Goal: Task Accomplishment & Management: Manage account settings

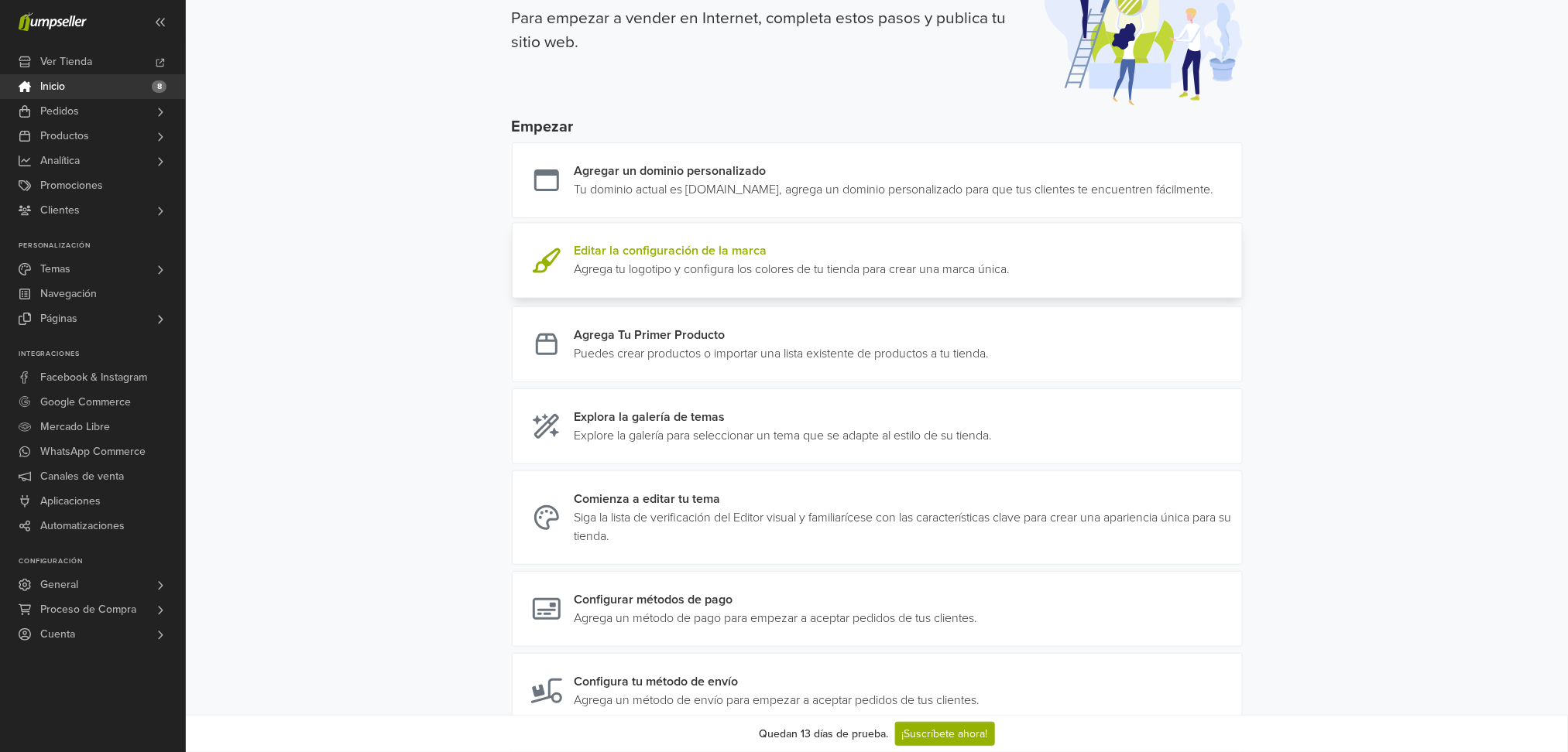
scroll to position [103, 0]
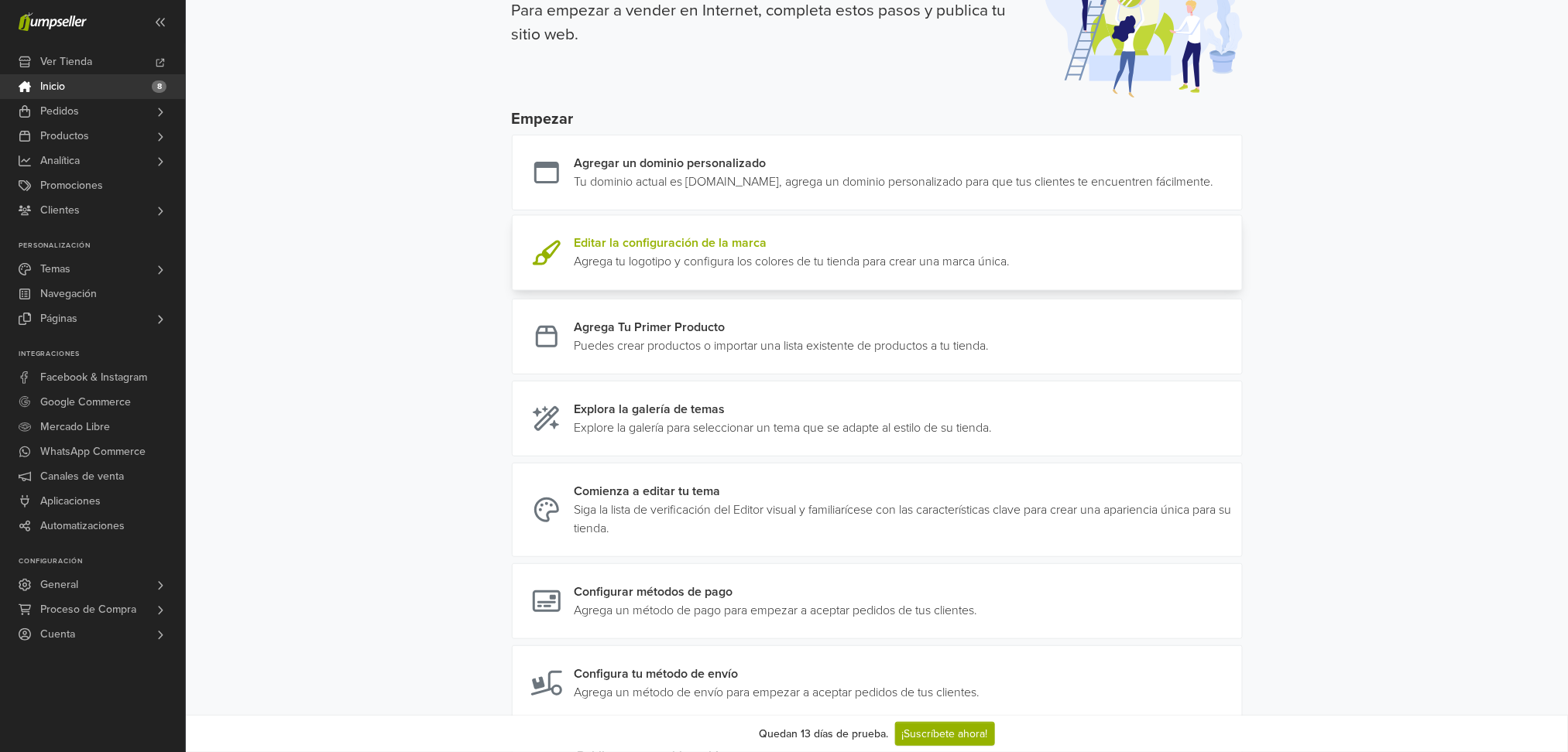
click at [990, 355] on link at bounding box center [990, 336] width 0 height 37
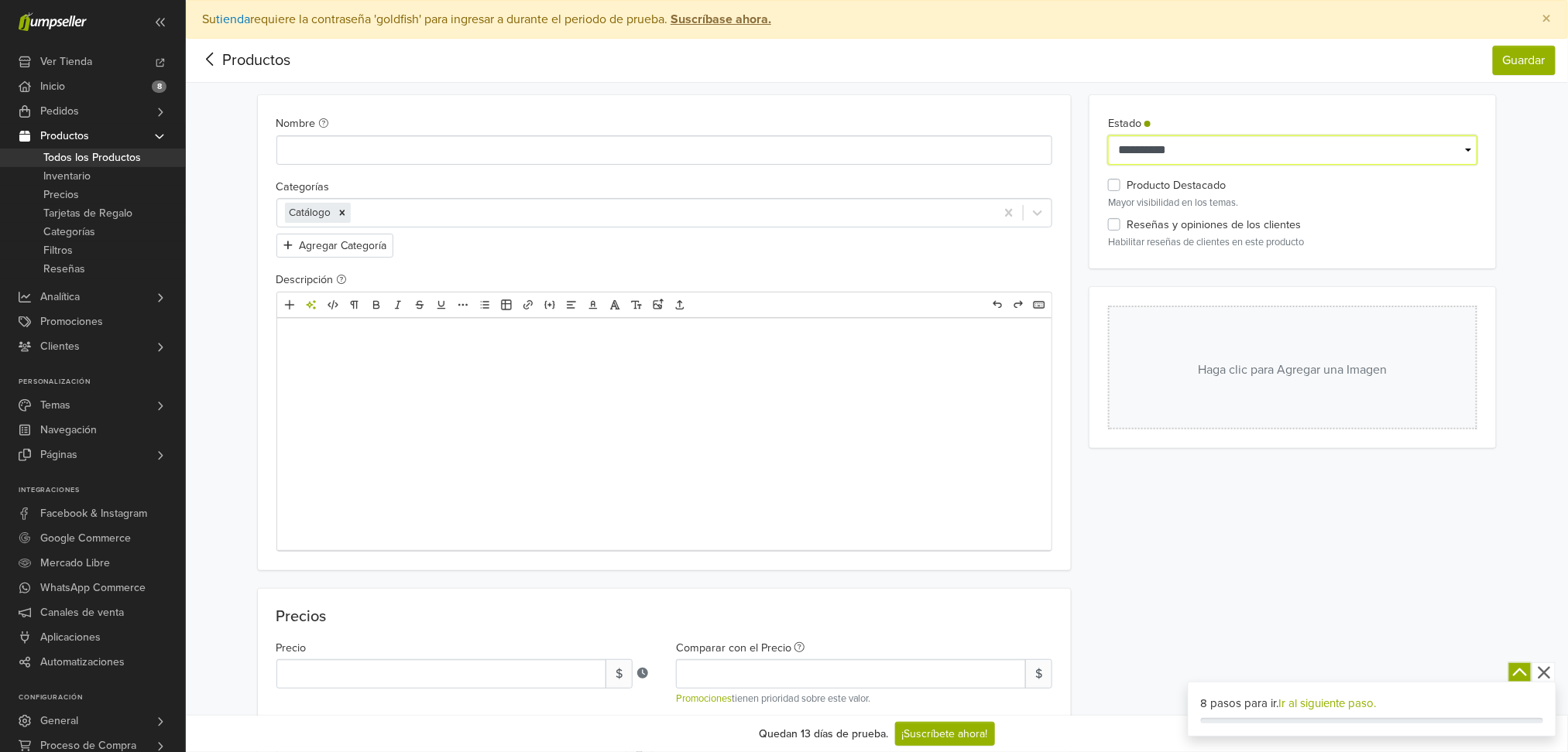
click at [1451, 148] on select "**********" at bounding box center [1292, 150] width 369 height 29
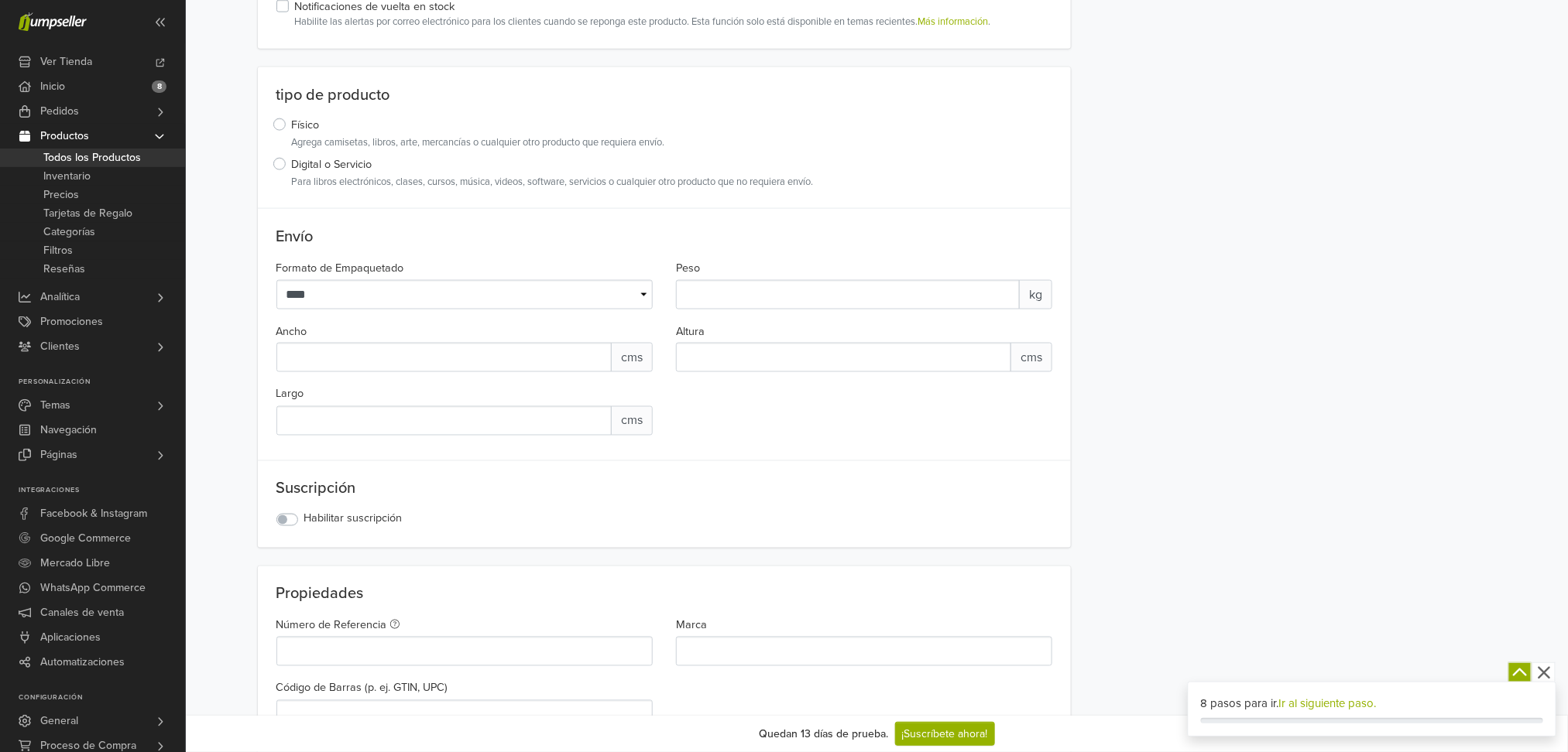
scroll to position [928, 0]
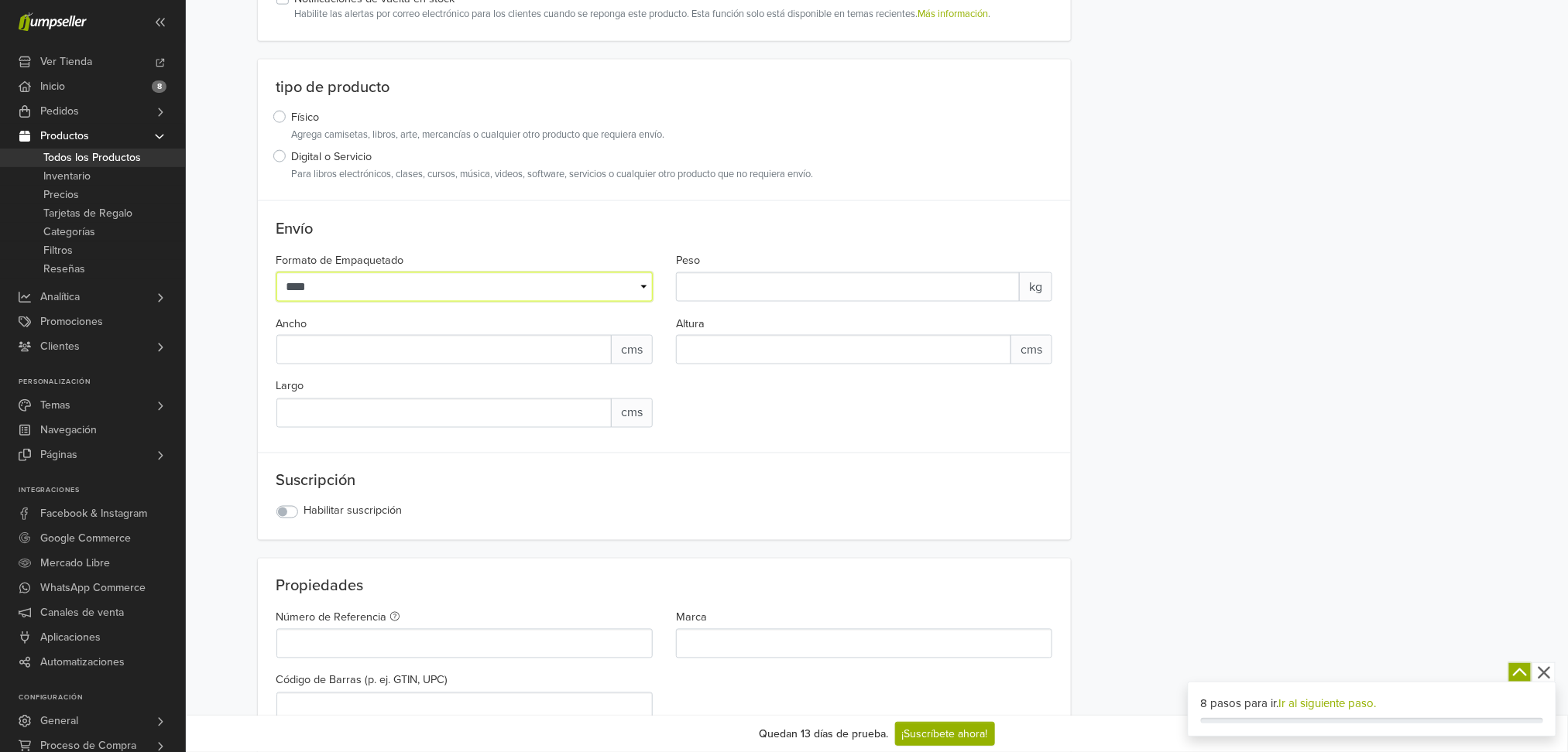
click at [644, 285] on select "**** ********" at bounding box center [464, 287] width 376 height 29
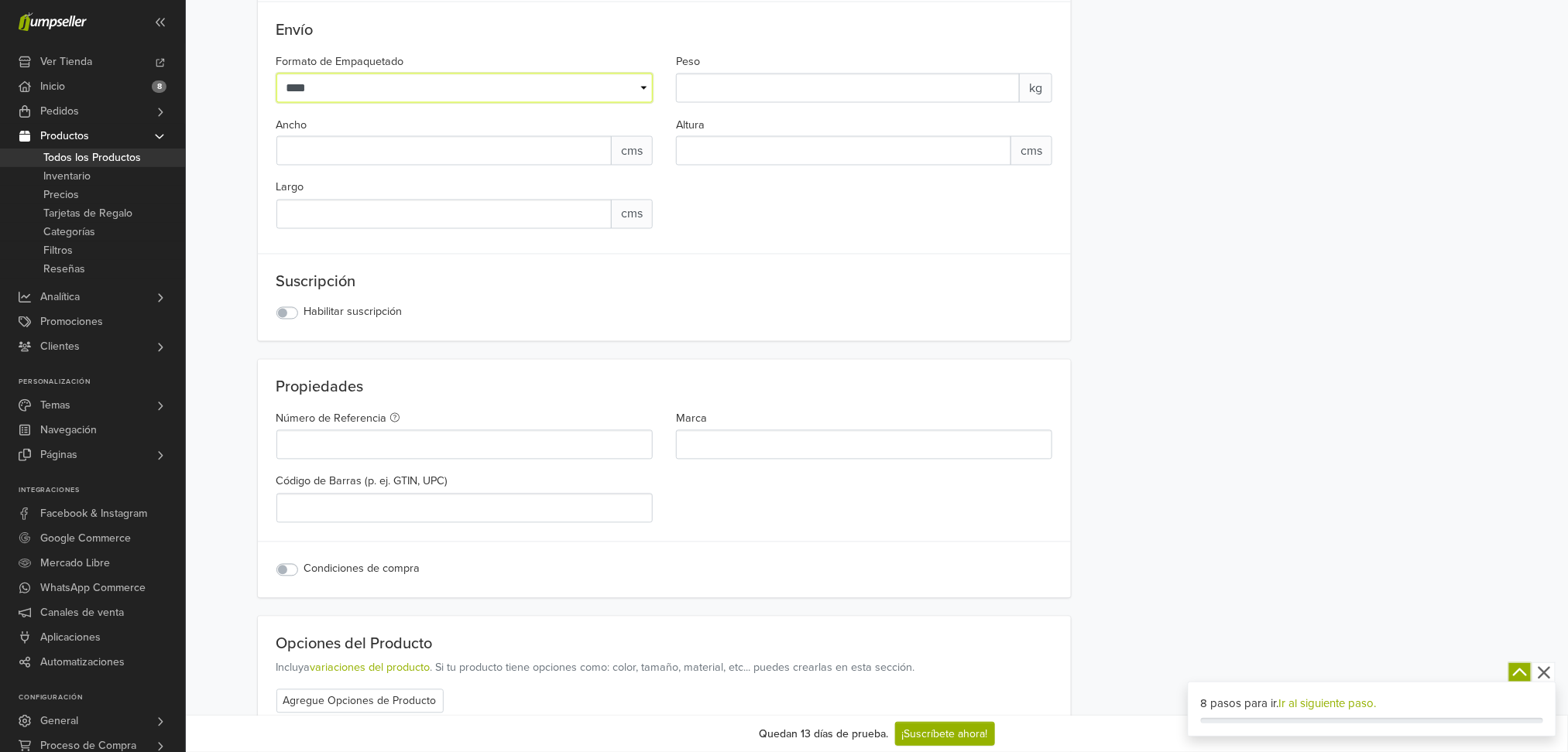
scroll to position [1135, 0]
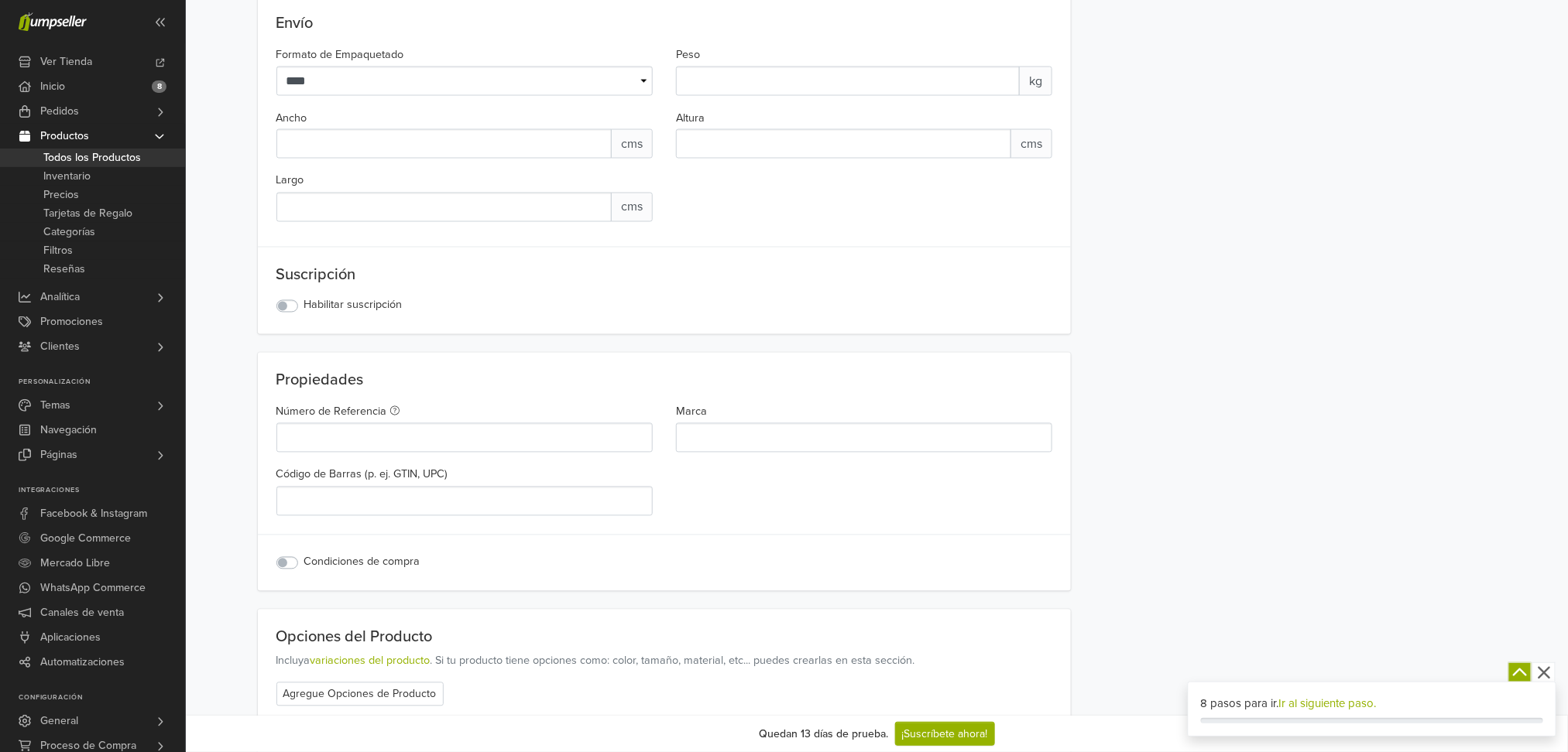
click at [304, 310] on label "Habilitar suscripción" at bounding box center [353, 306] width 99 height 17
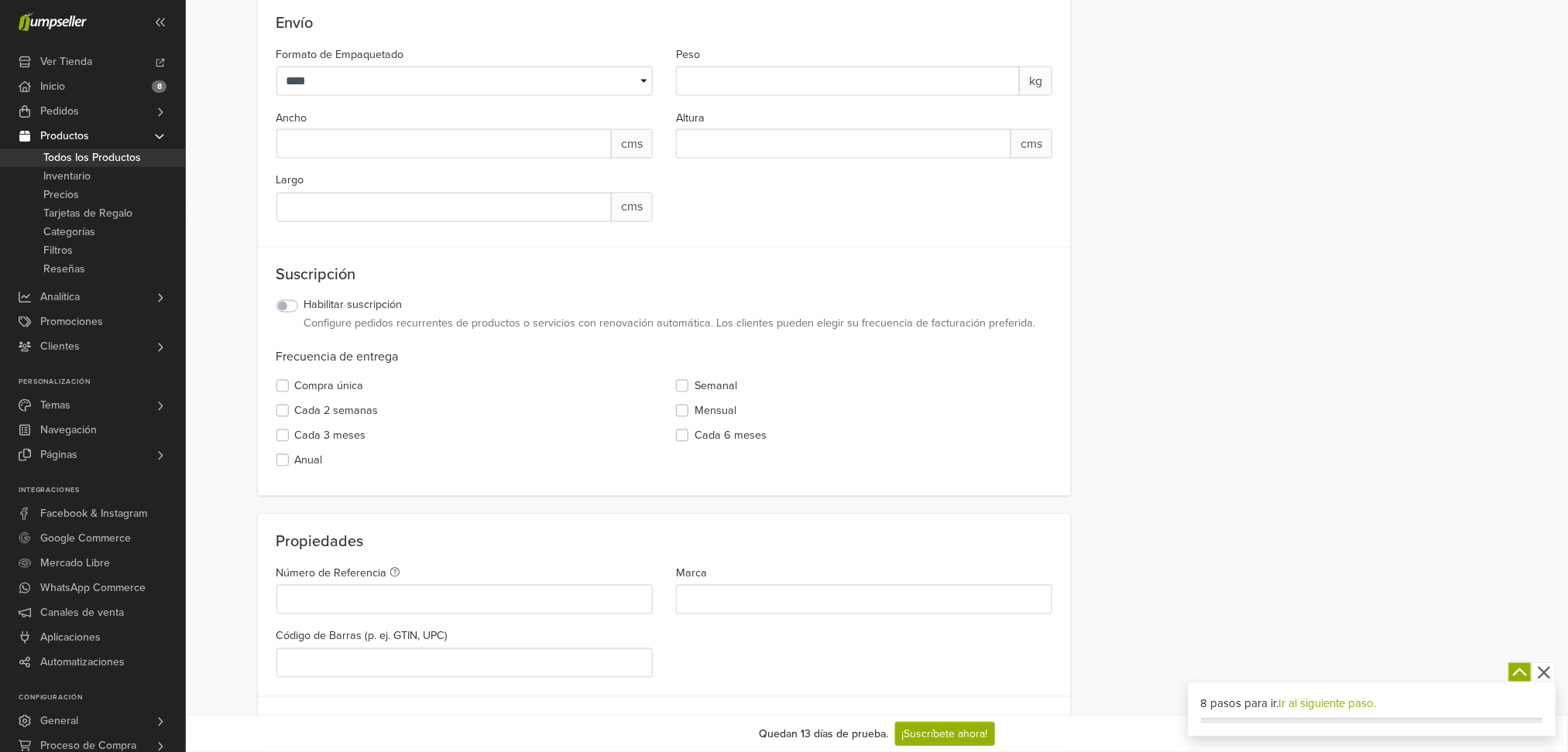
click at [304, 310] on label "Habilitar suscripción" at bounding box center [353, 306] width 99 height 17
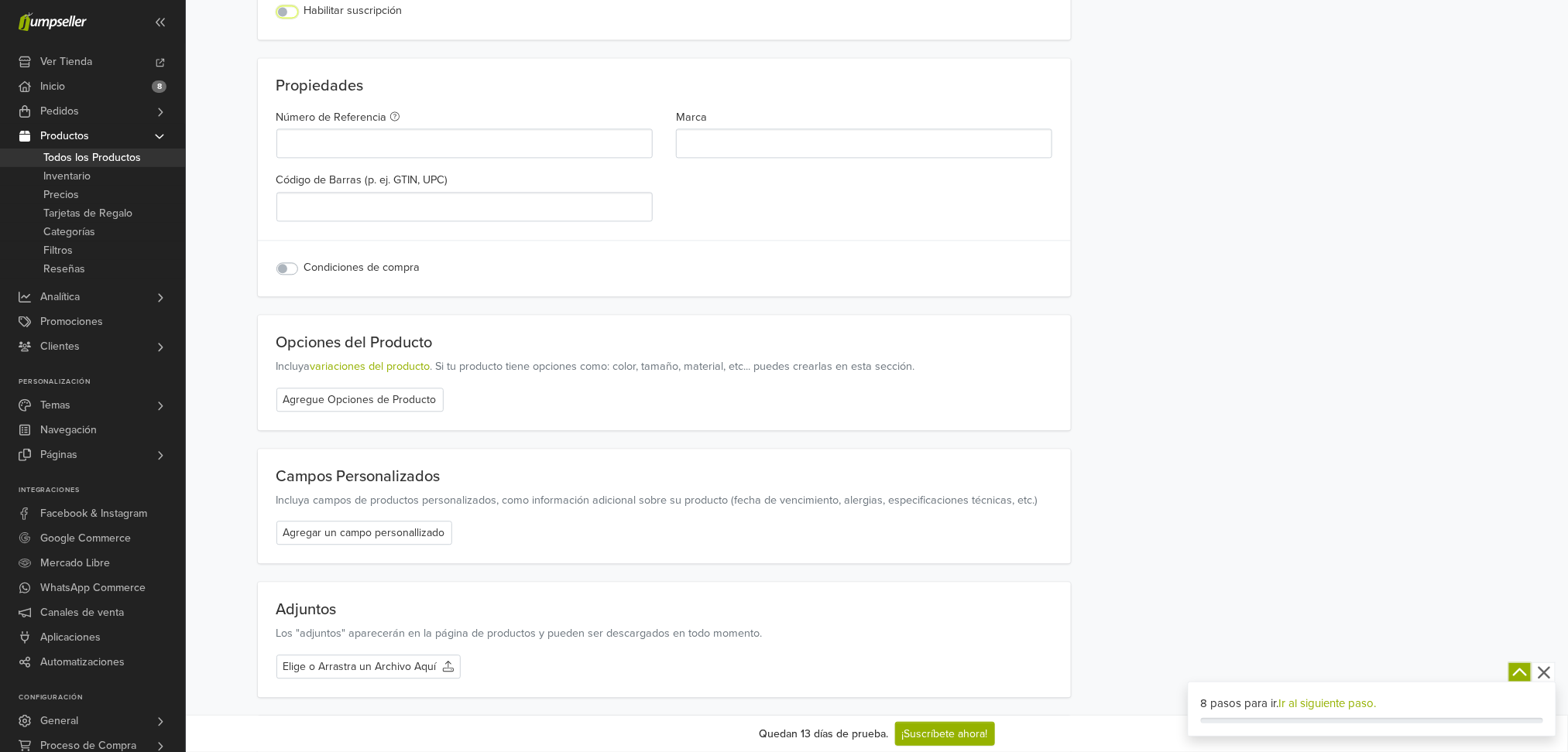
scroll to position [1444, 0]
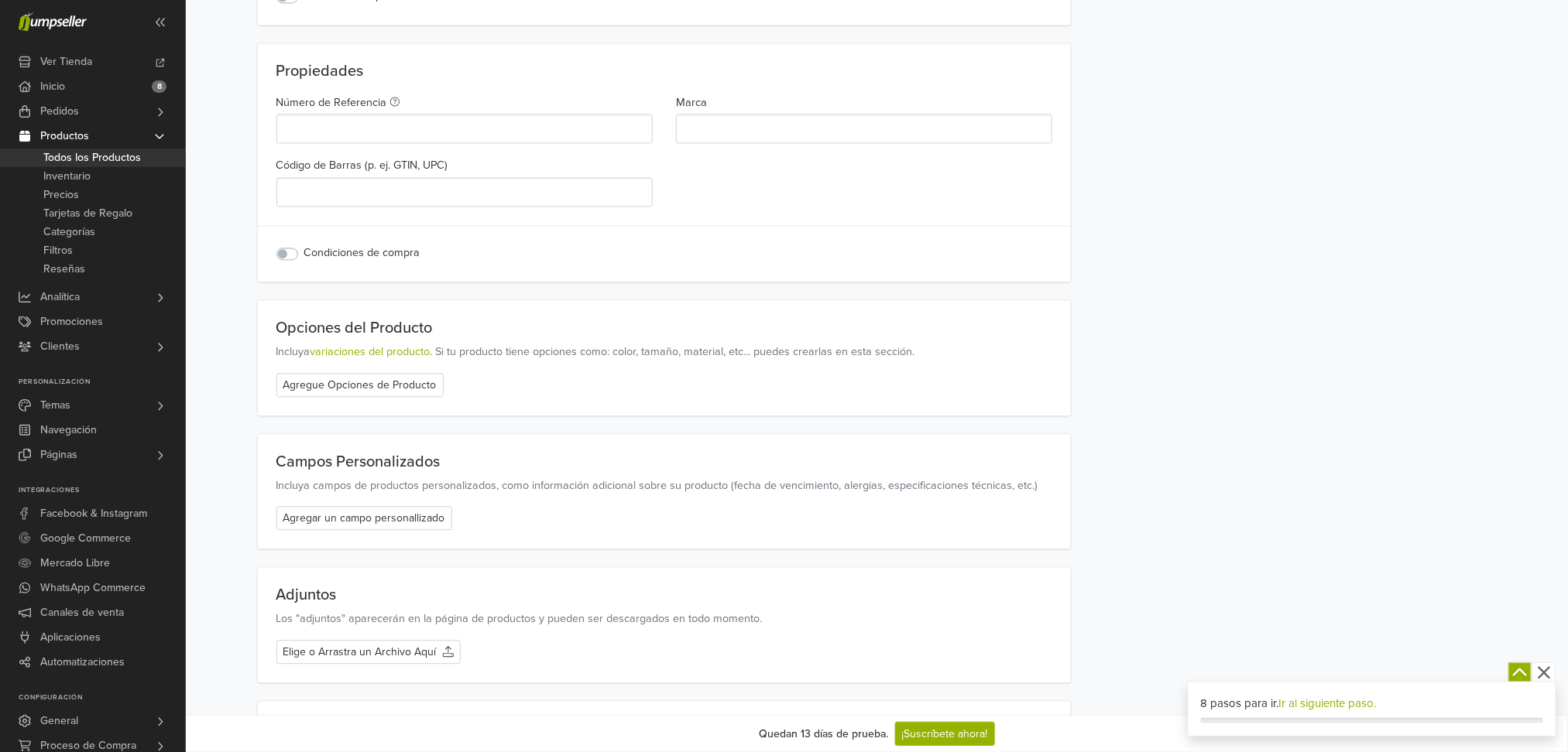
click at [304, 254] on label "Condiciones de compra" at bounding box center [362, 254] width 117 height 17
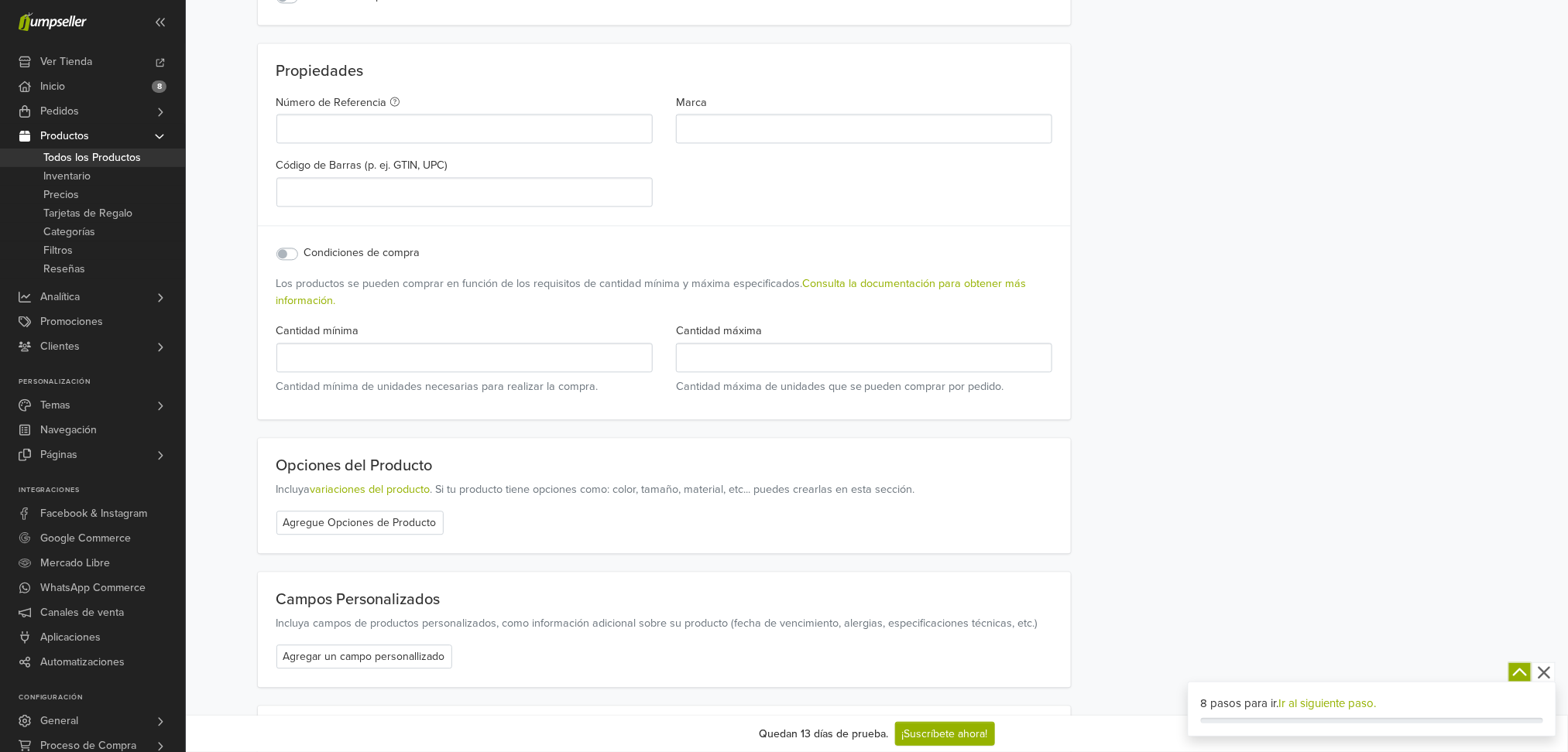
click at [304, 254] on label "Condiciones de compra" at bounding box center [362, 254] width 117 height 17
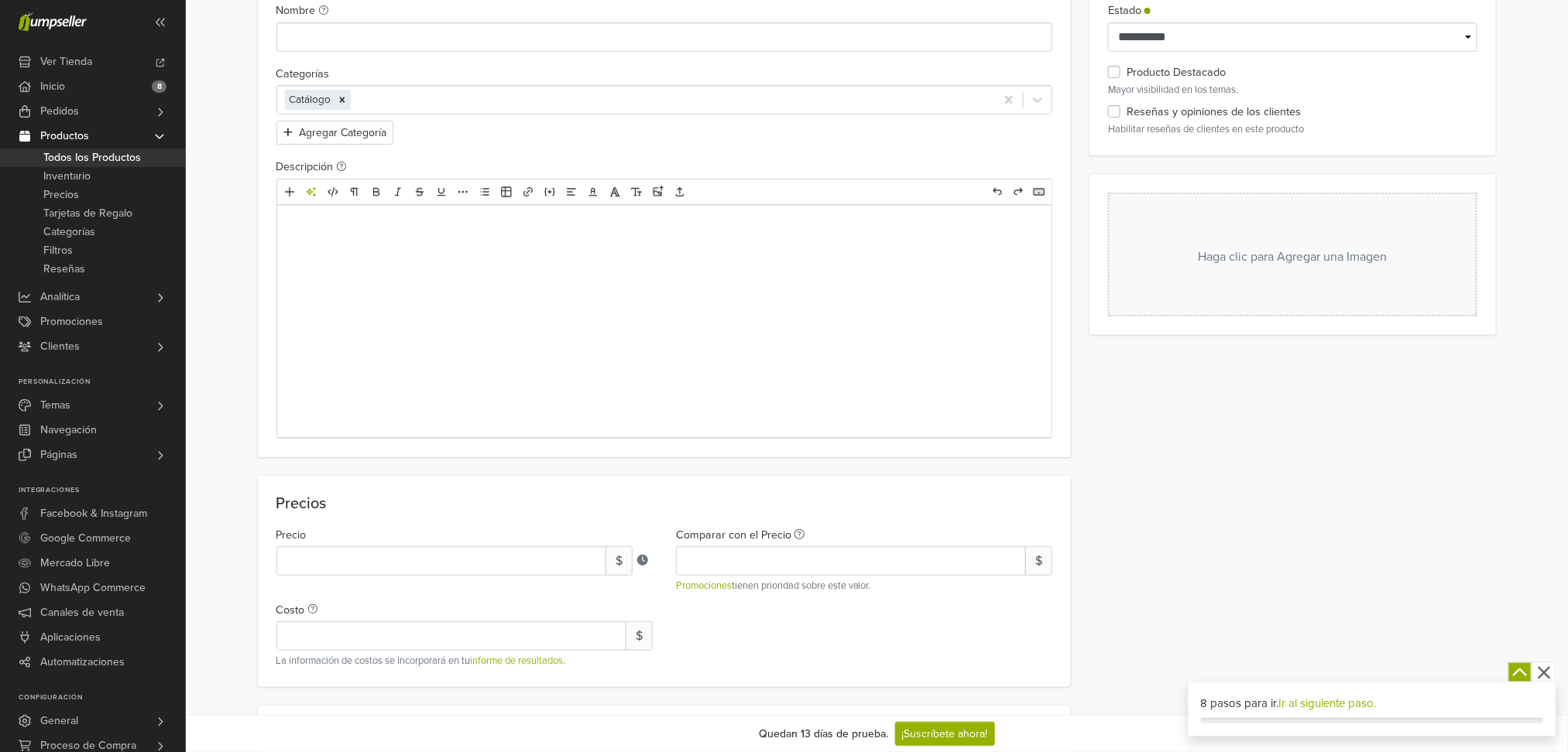
scroll to position [0, 0]
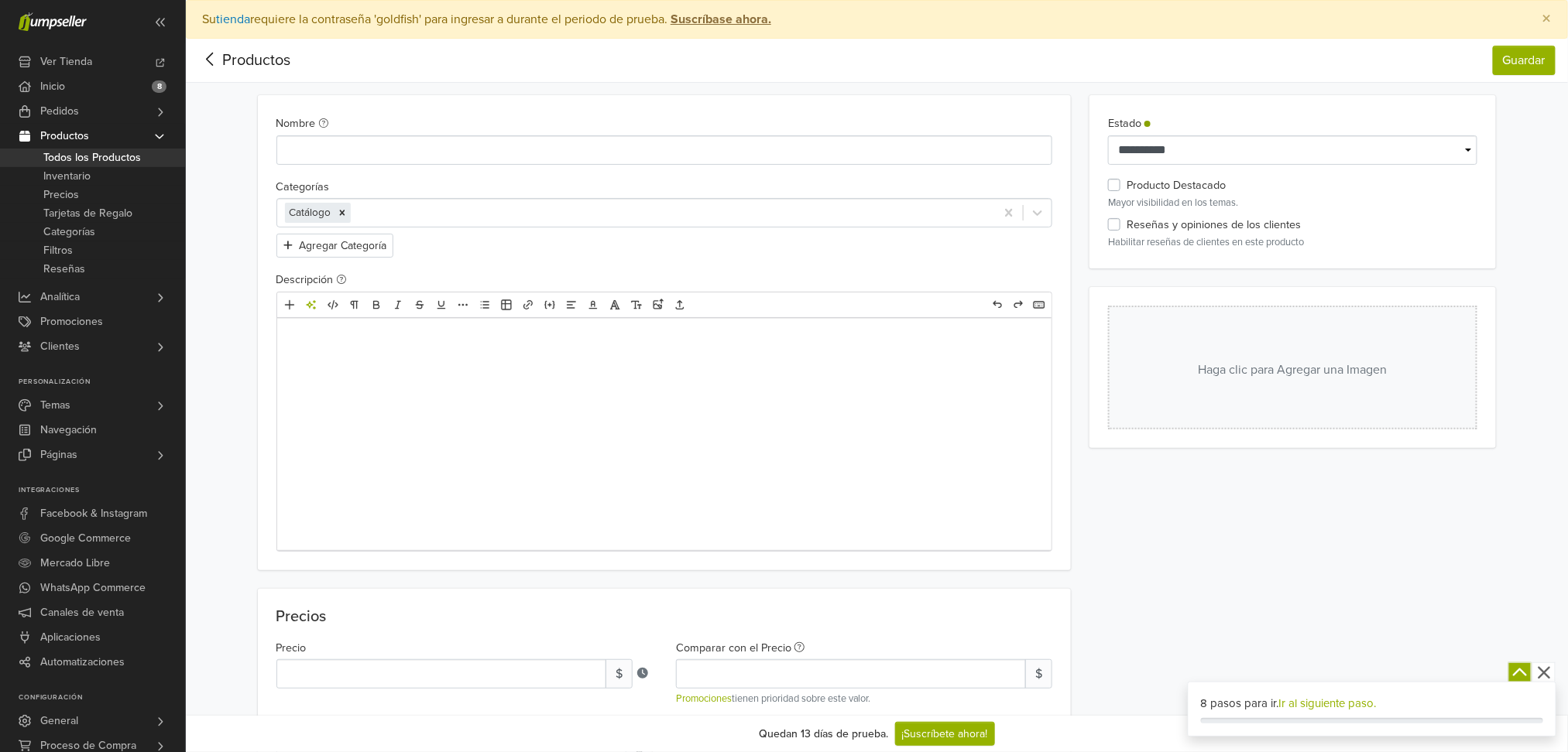
click at [221, 63] on div "Productos" at bounding box center [244, 60] width 93 height 23
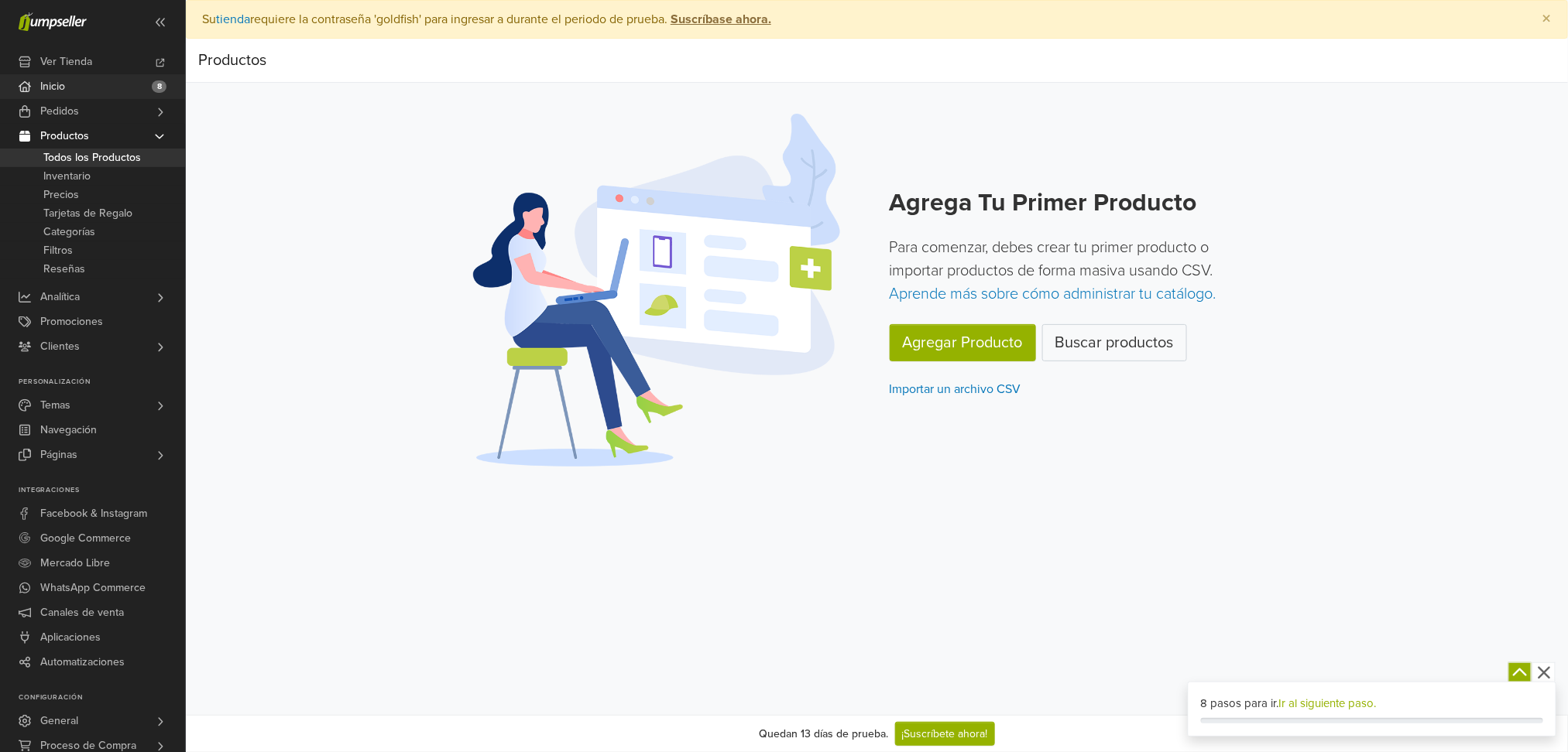
click at [136, 84] on link "Inicio 8" at bounding box center [93, 87] width 185 height 25
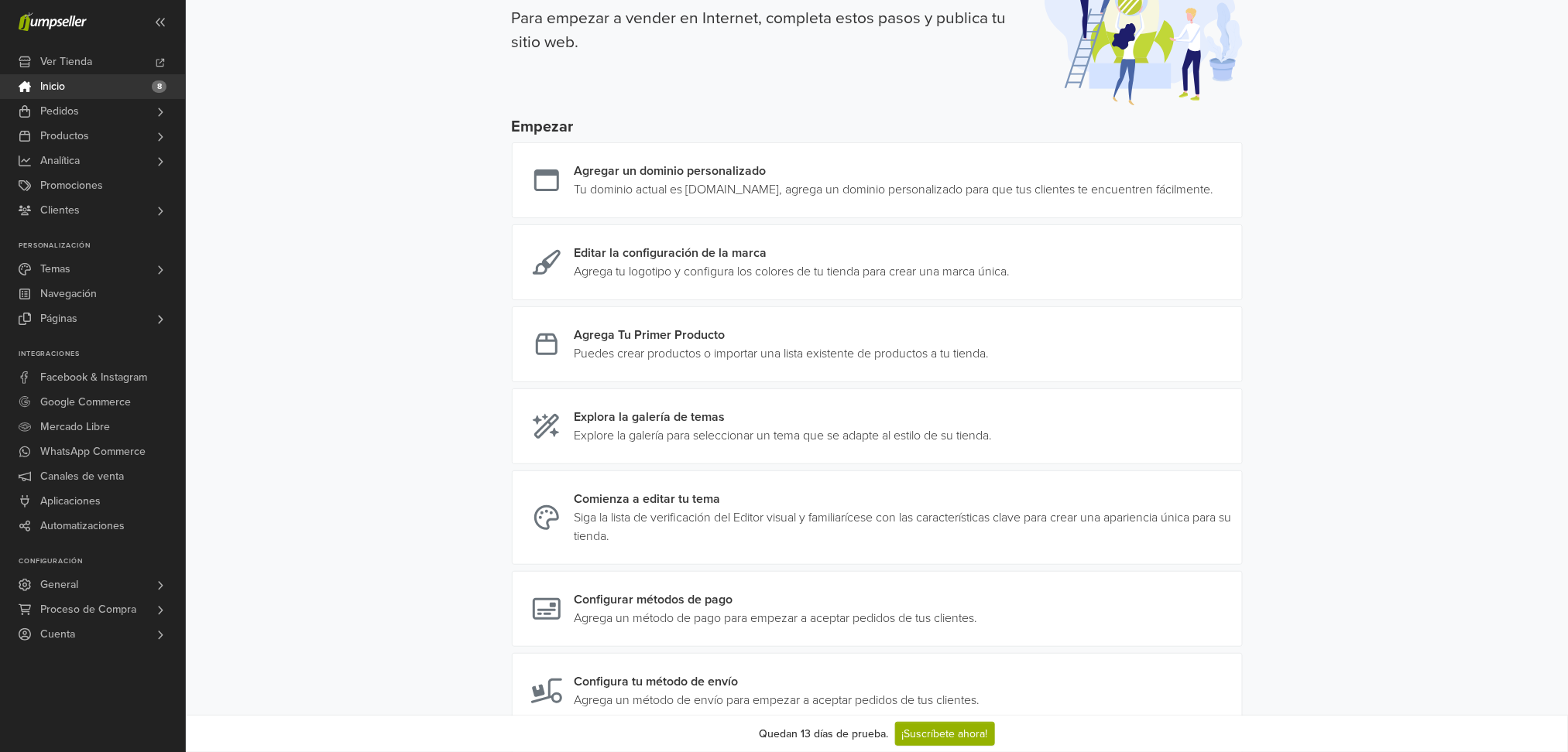
scroll to position [103, 0]
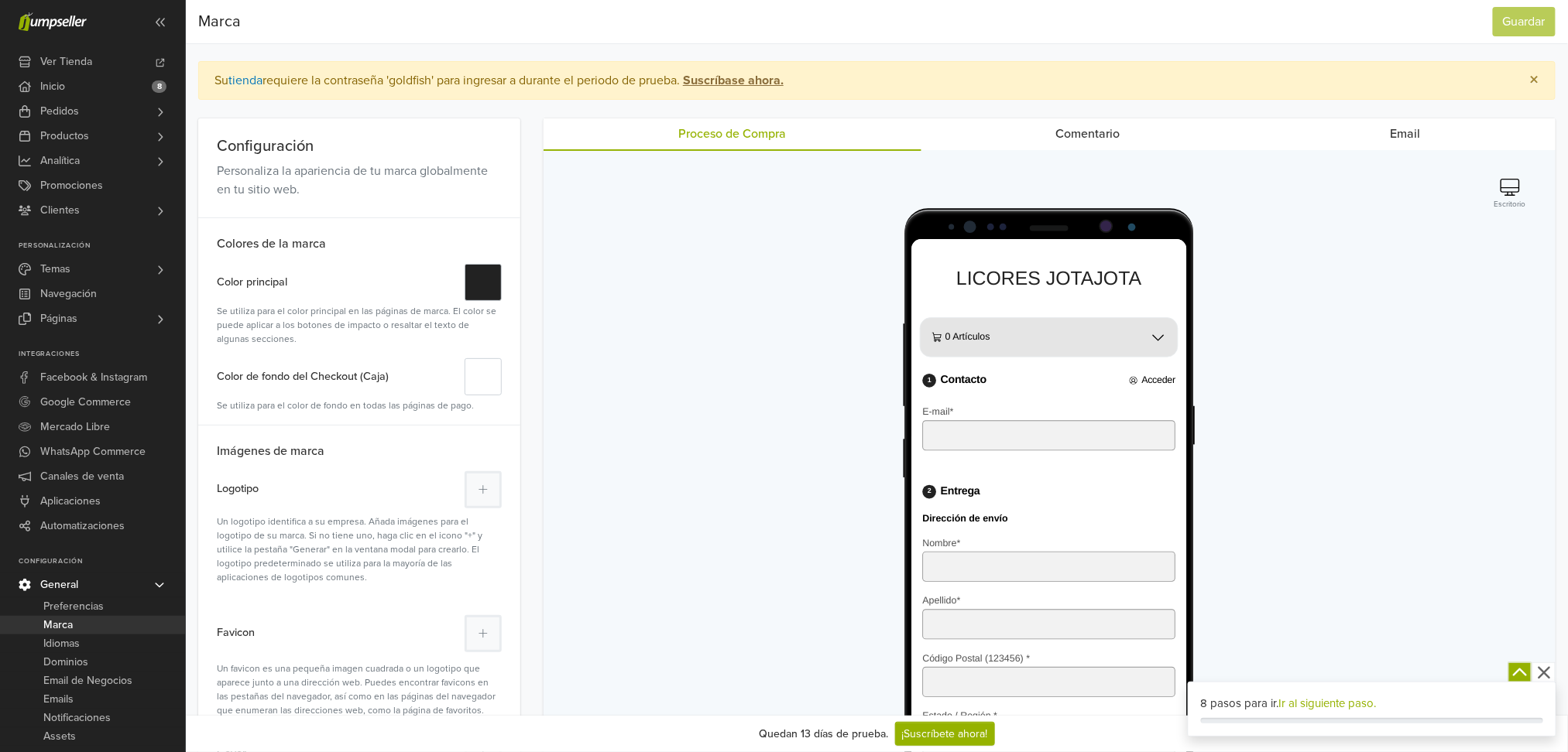
click at [1409, 131] on link "Email" at bounding box center [1405, 134] width 301 height 31
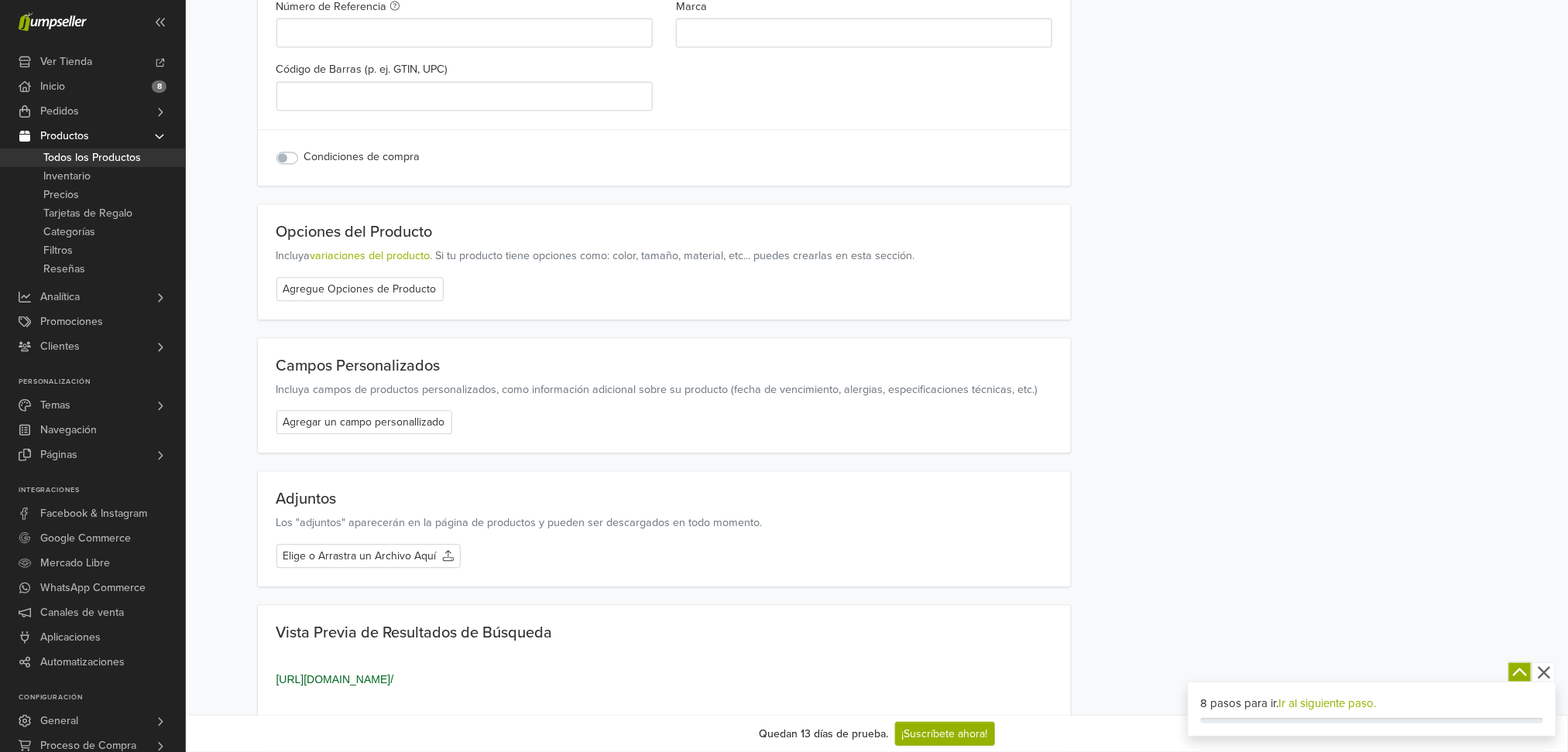
scroll to position [1548, 0]
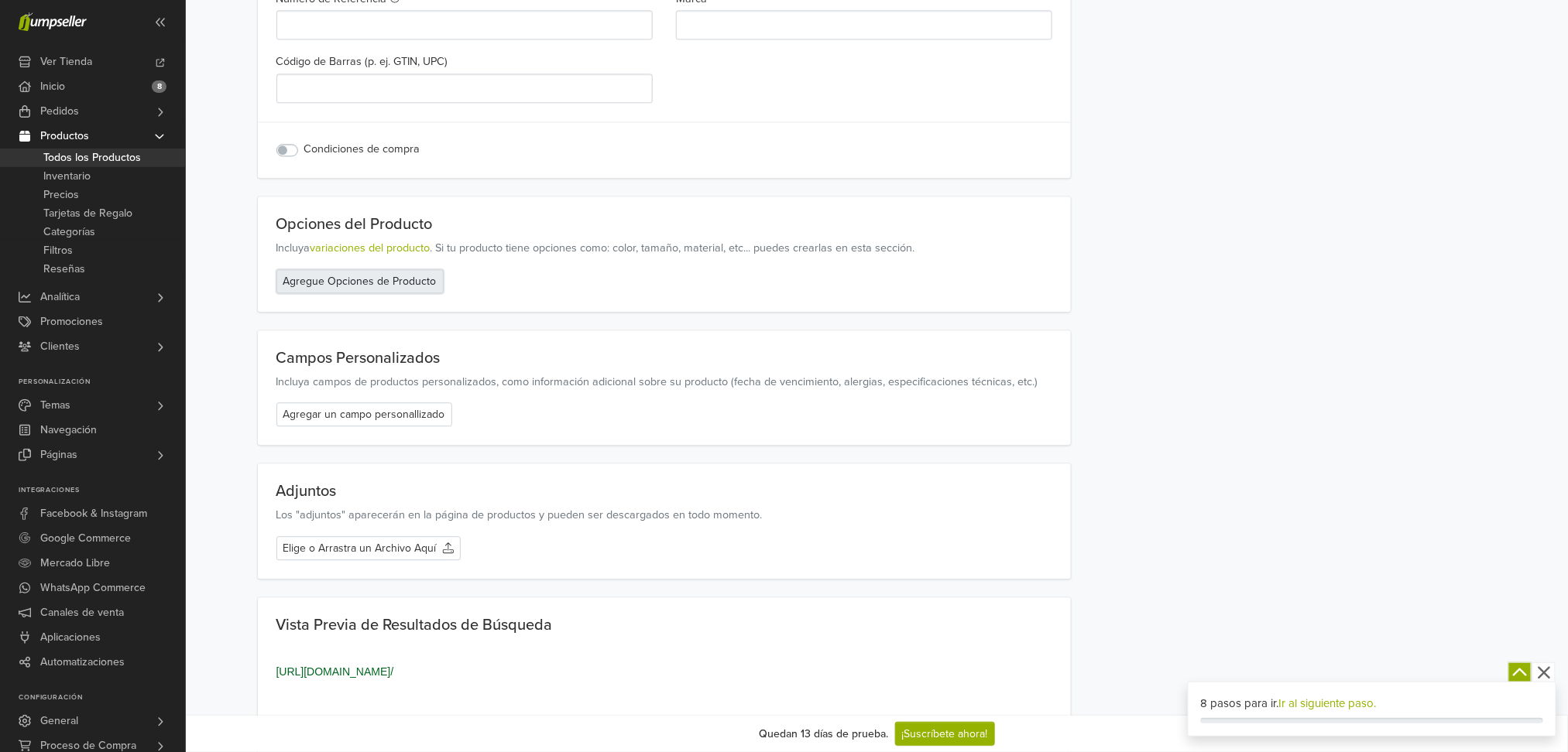
click at [401, 283] on button "Agregue Opciones de Producto" at bounding box center [360, 281] width 167 height 24
select select "******"
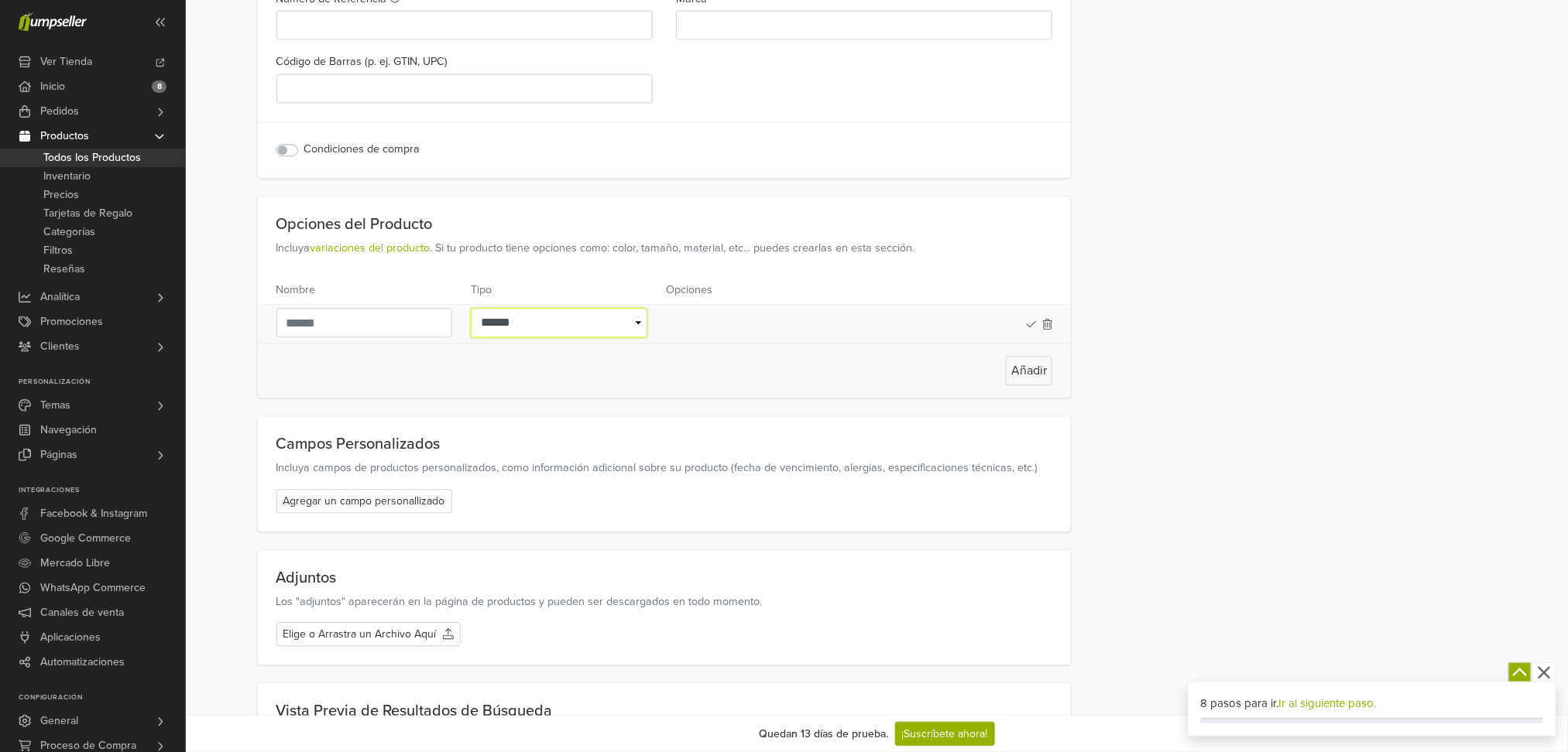
click at [603, 322] on select "**********" at bounding box center [559, 323] width 177 height 29
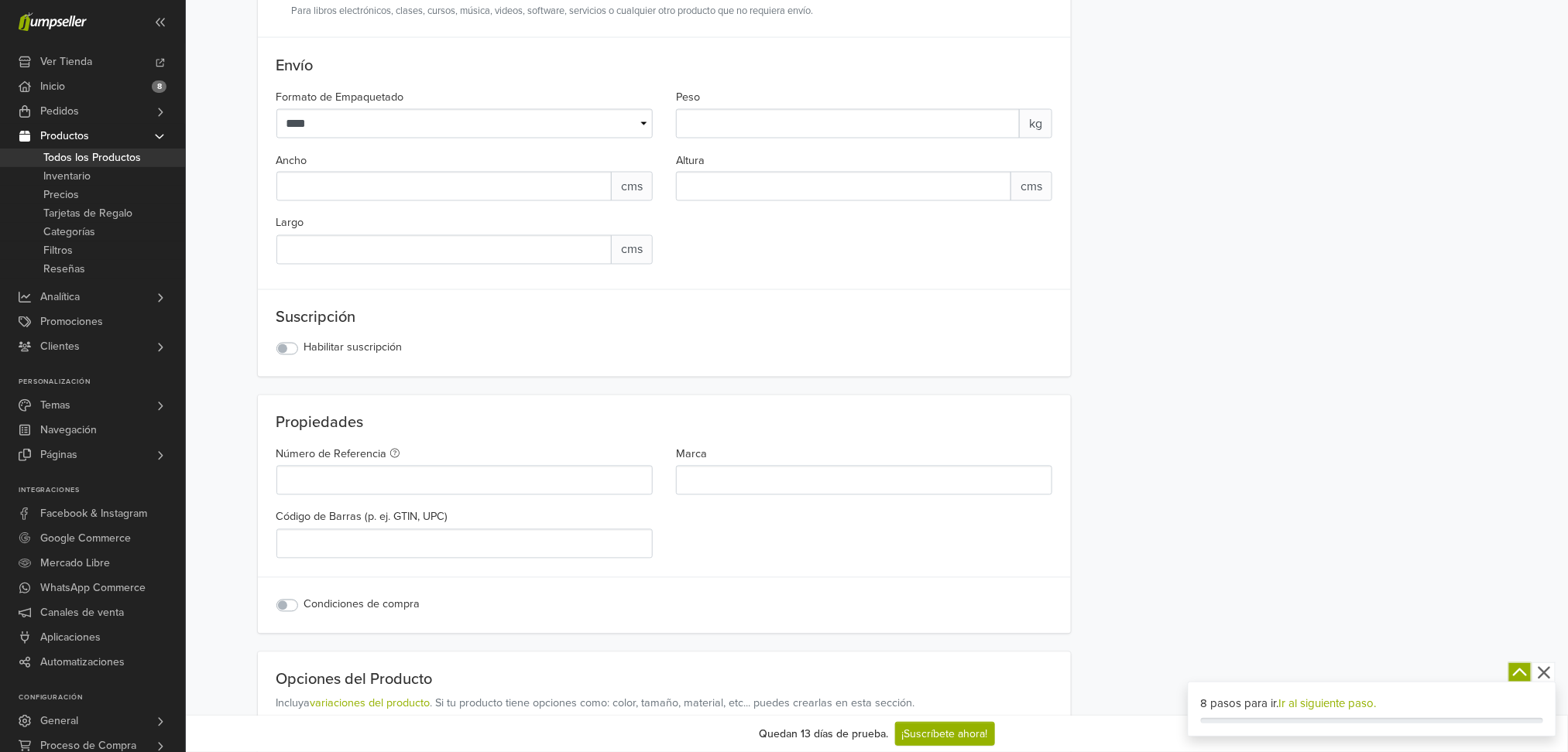
scroll to position [1081, 0]
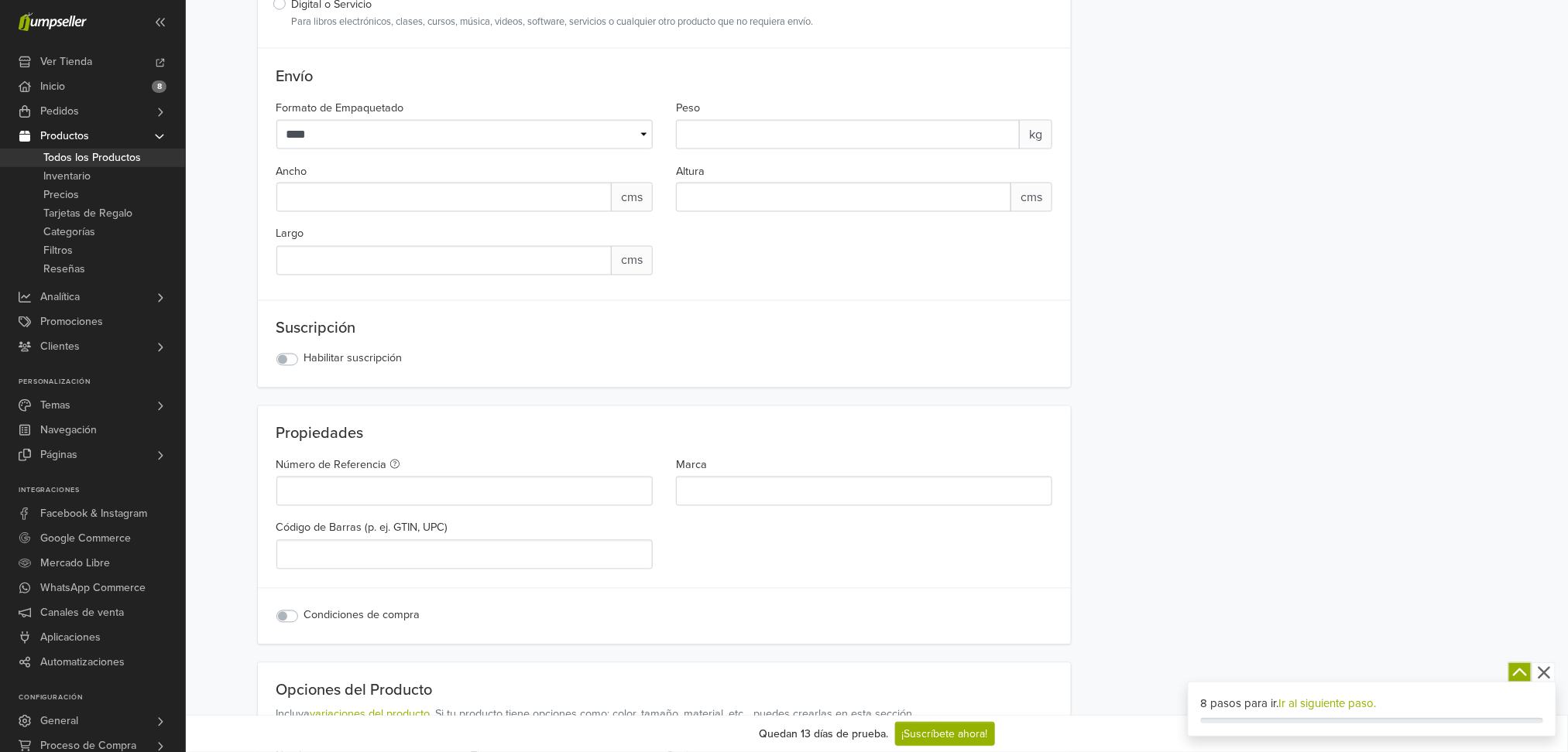
click at [218, 56] on div "Nombre Categorías Catálogo Agregar Categoría Descripción Editor de texto enriqu…" at bounding box center [877, 166] width 1382 height 2331
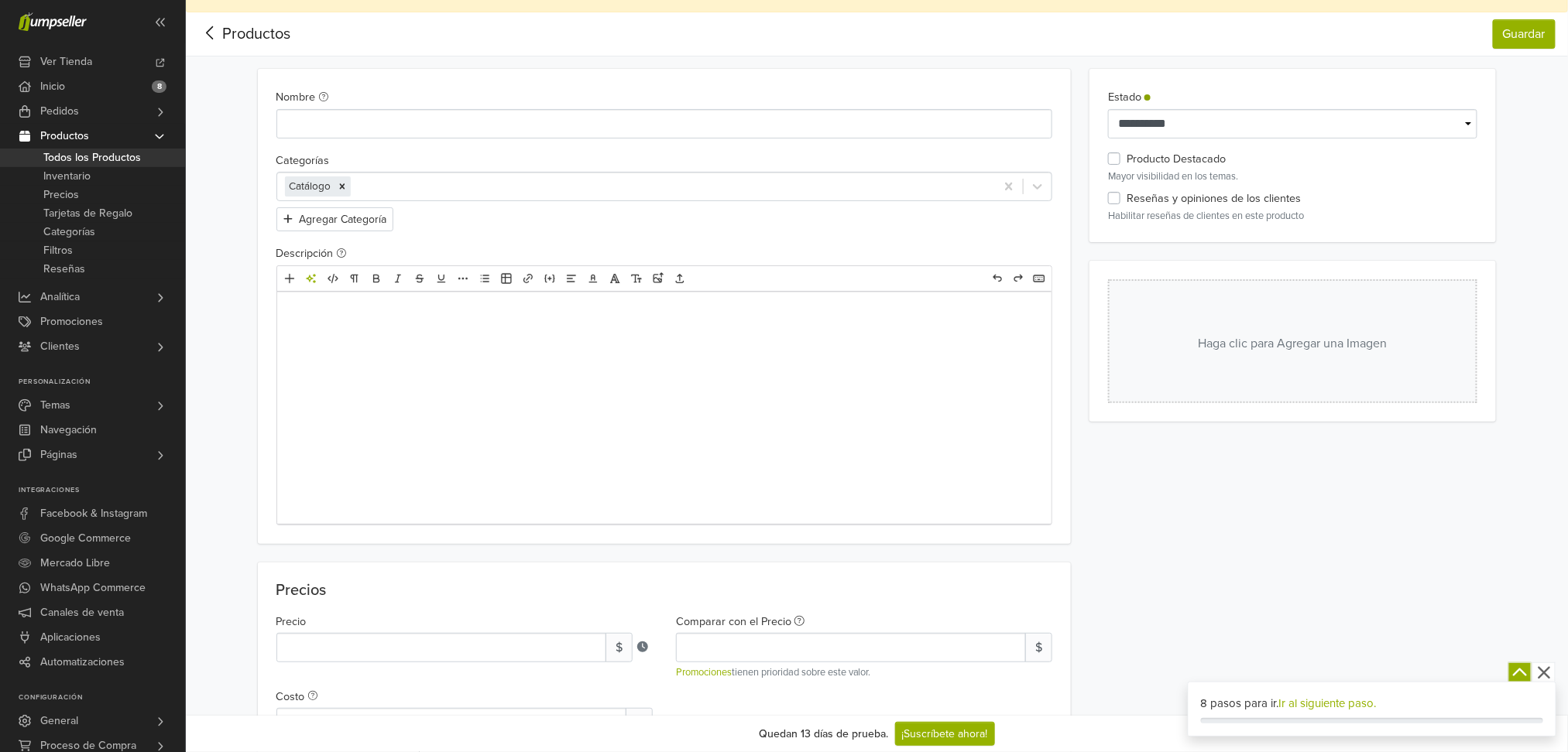
scroll to position [0, 0]
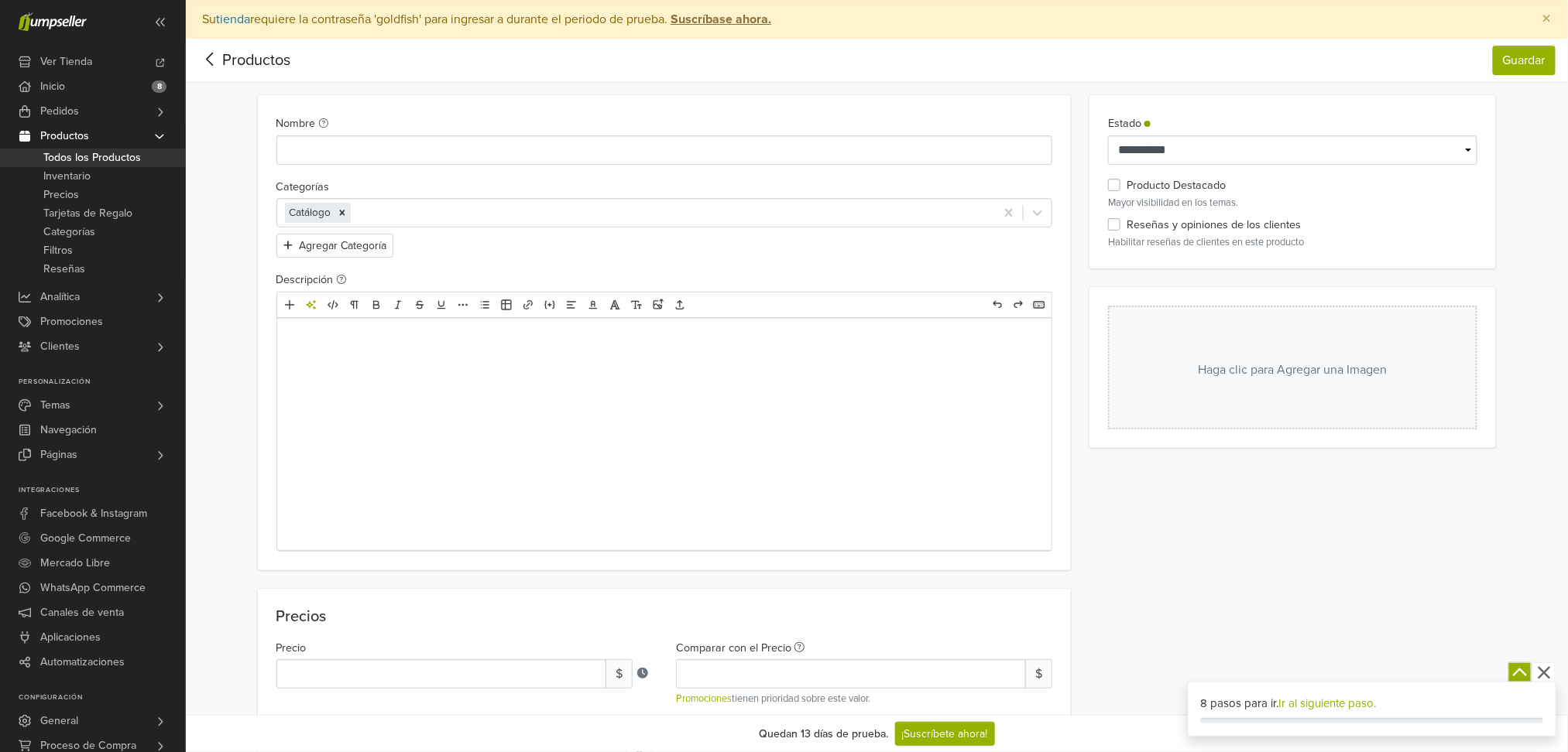
click at [238, 74] on span "Productos" at bounding box center [244, 60] width 93 height 31
click at [126, 85] on link "Inicio 8" at bounding box center [93, 87] width 185 height 25
click at [77, 167] on span "Inventario" at bounding box center [67, 176] width 47 height 19
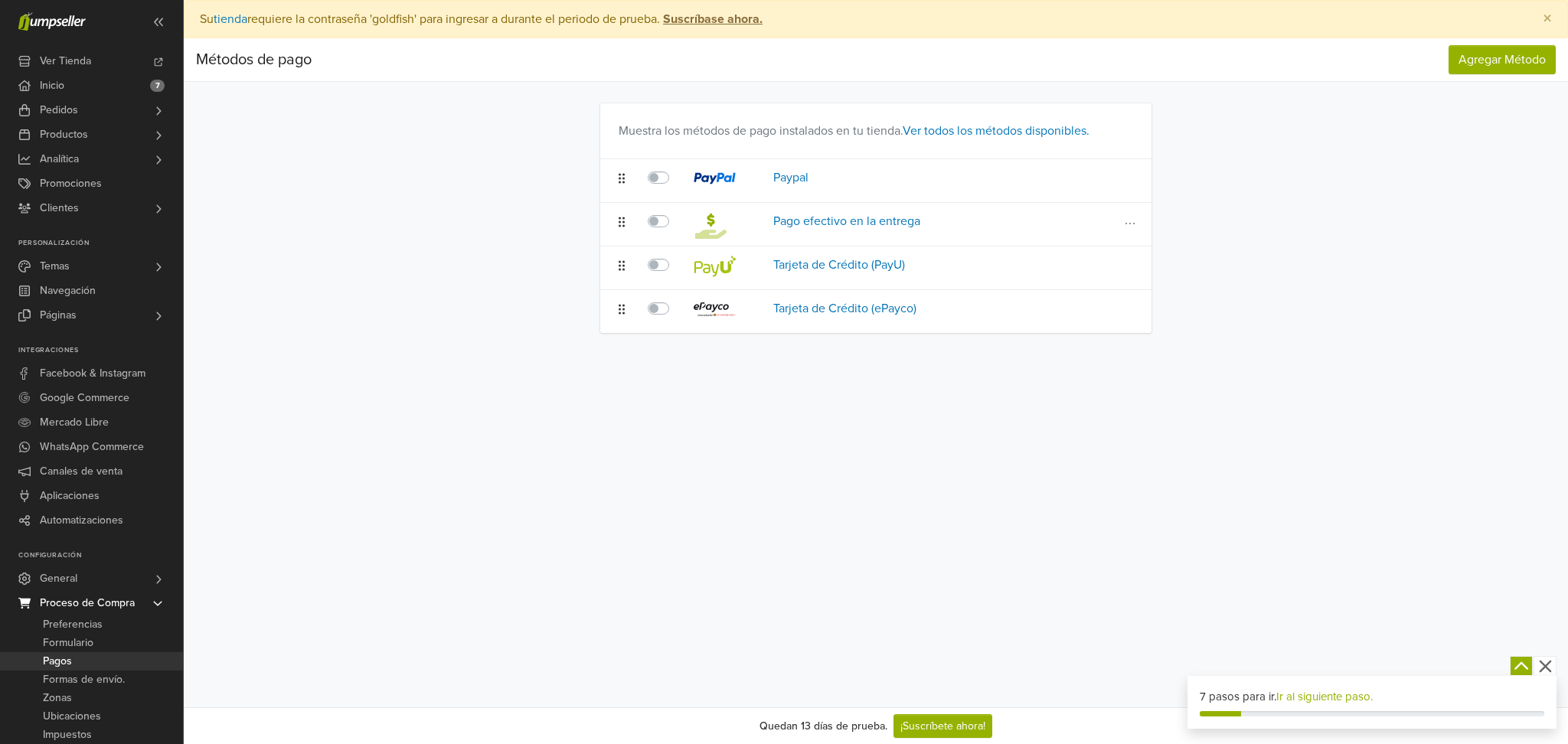
click at [620, 224] on icon at bounding box center [621, 222] width 6 height 12
click at [1133, 270] on icon at bounding box center [1130, 267] width 15 height 12
click at [1526, 52] on span "Agregar Método" at bounding box center [1502, 59] width 87 height 15
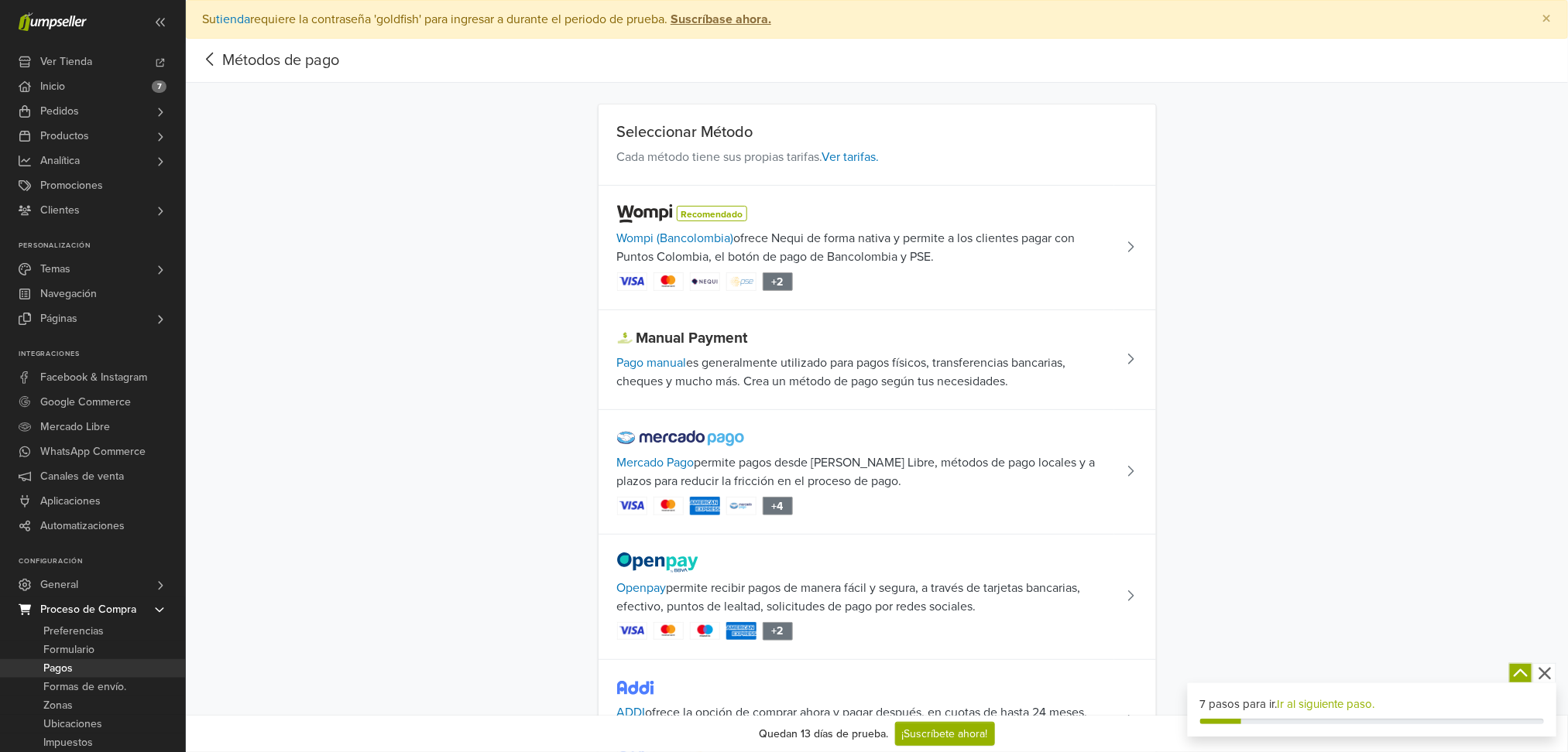
click at [206, 63] on icon at bounding box center [210, 59] width 24 height 20
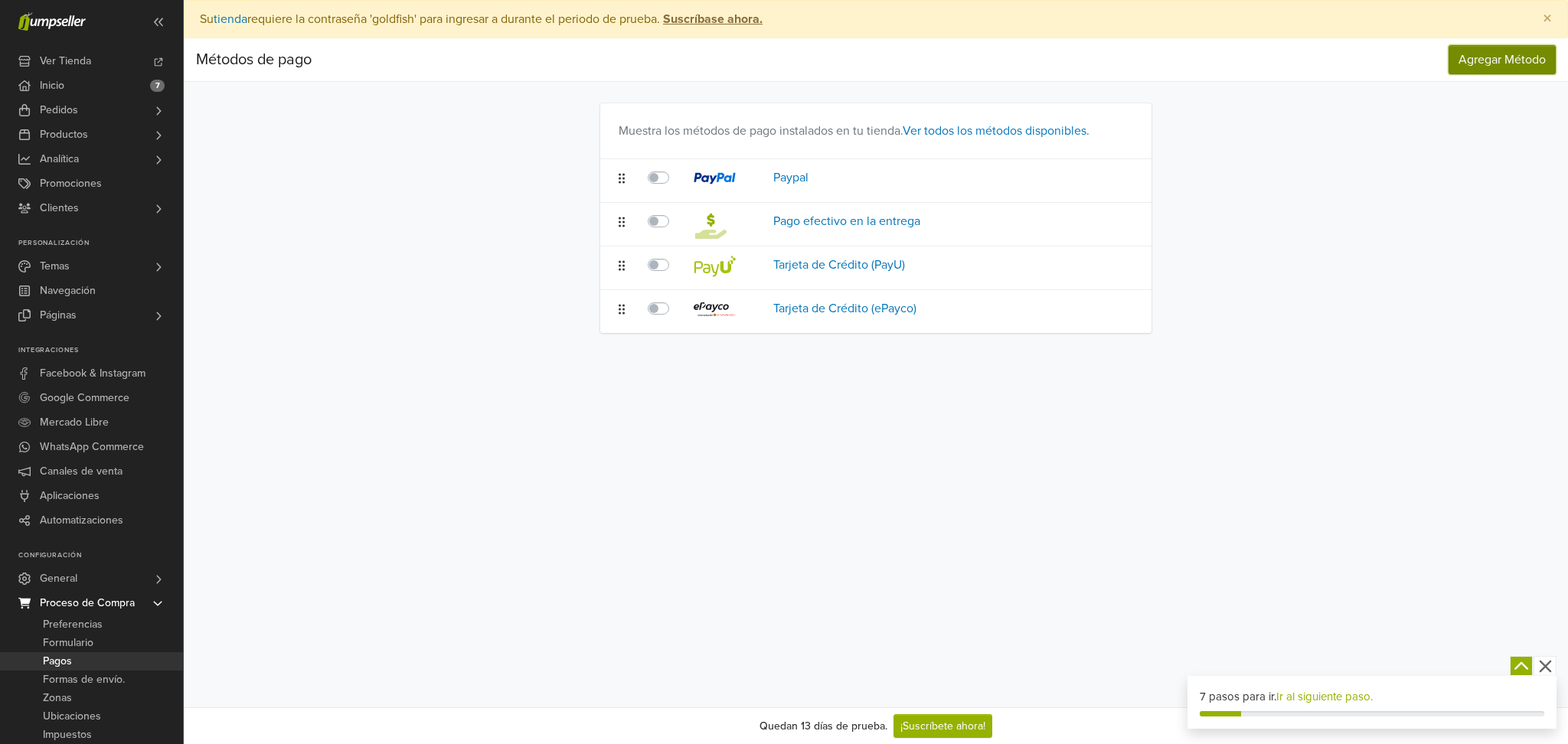
click at [1499, 64] on span "Agregar Método" at bounding box center [1502, 59] width 87 height 15
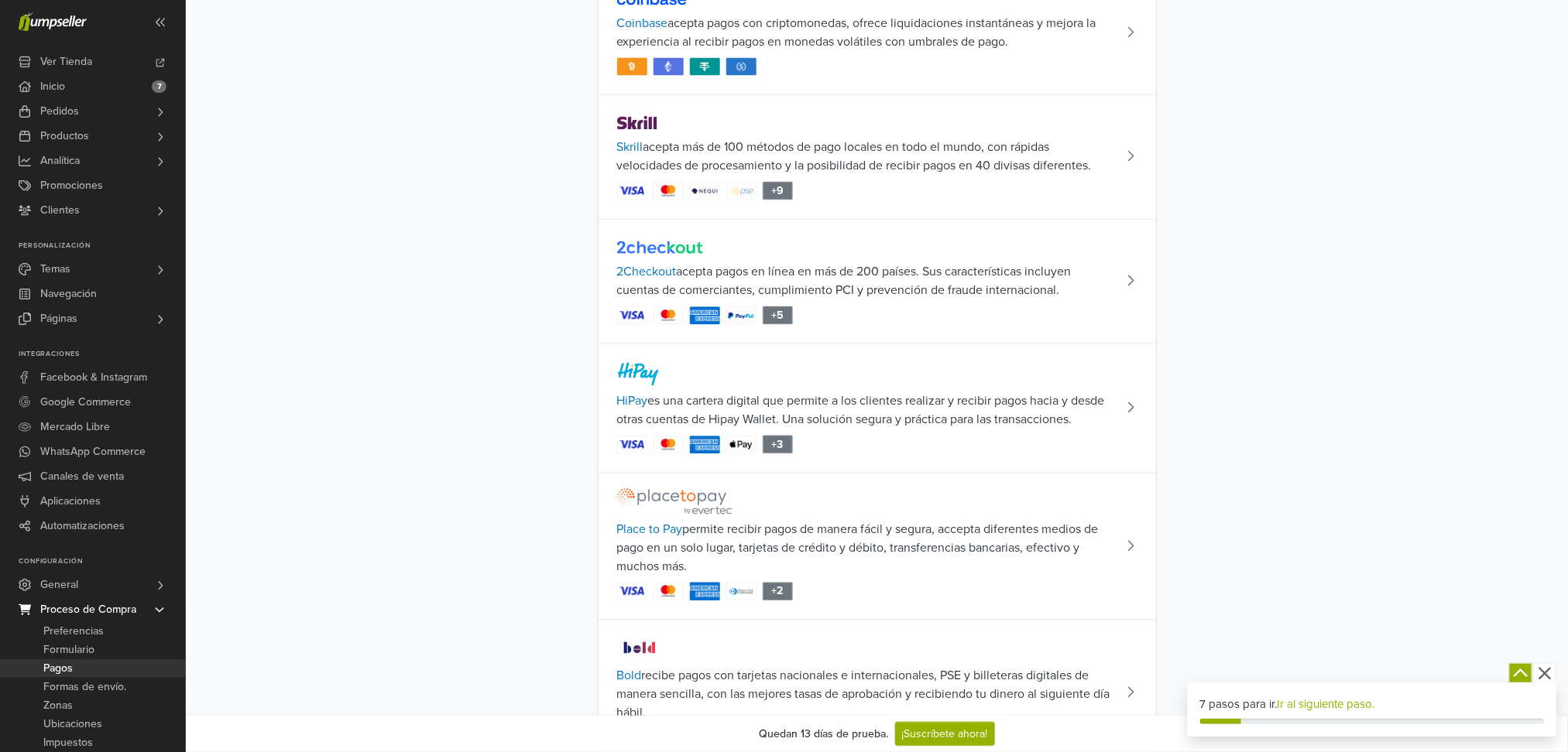
scroll to position [1469, 0]
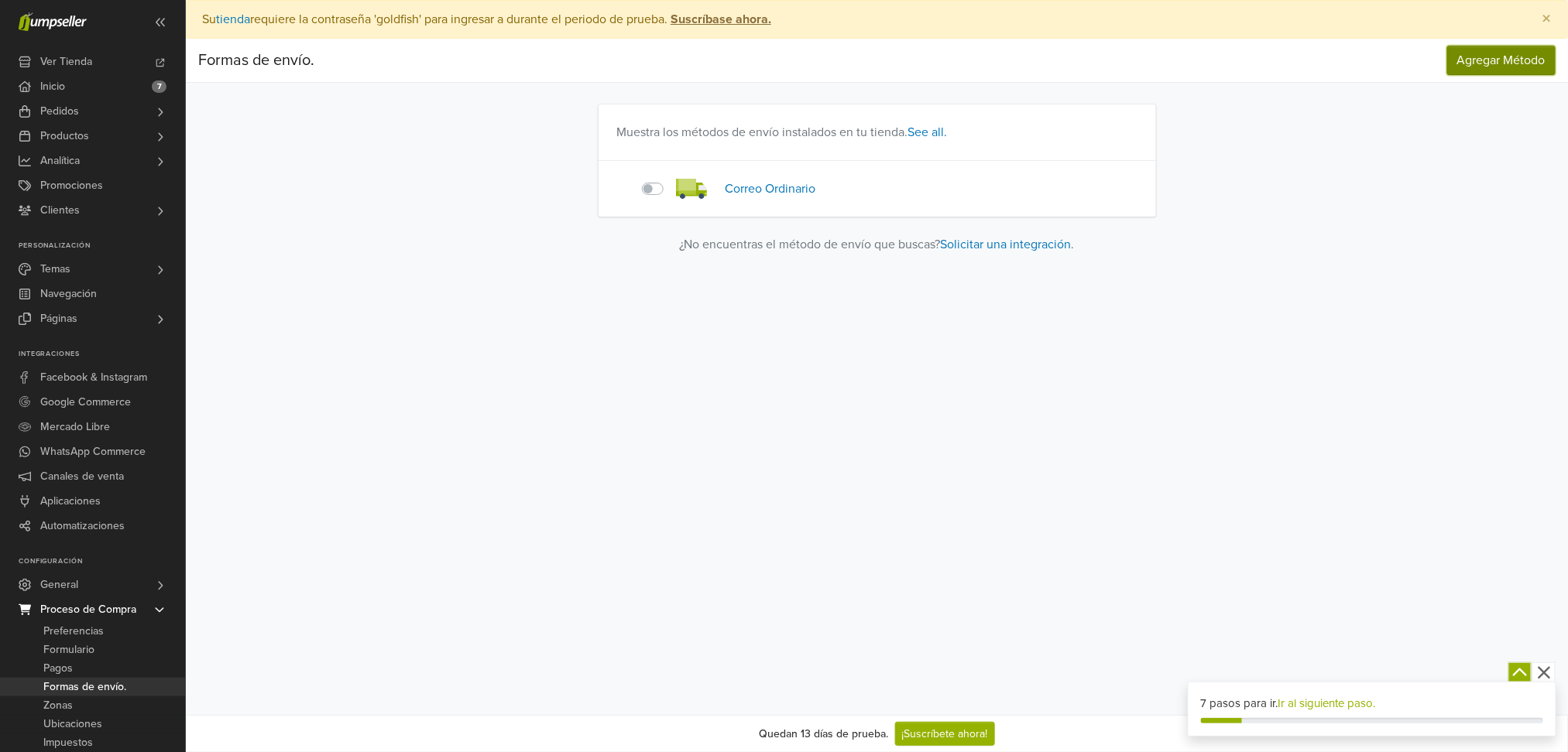
click at [1490, 60] on span "Agregar Método" at bounding box center [1501, 60] width 88 height 15
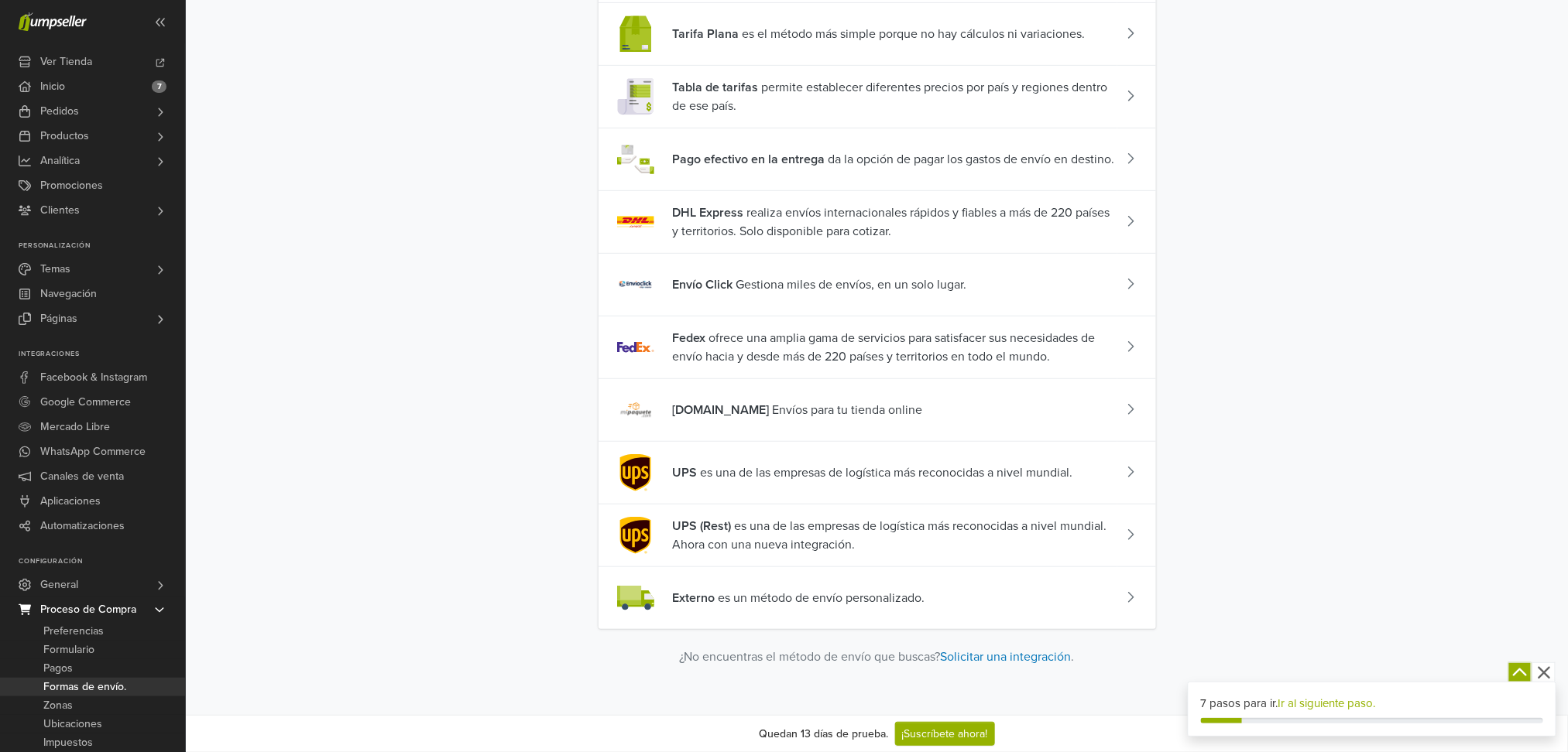
scroll to position [301, 0]
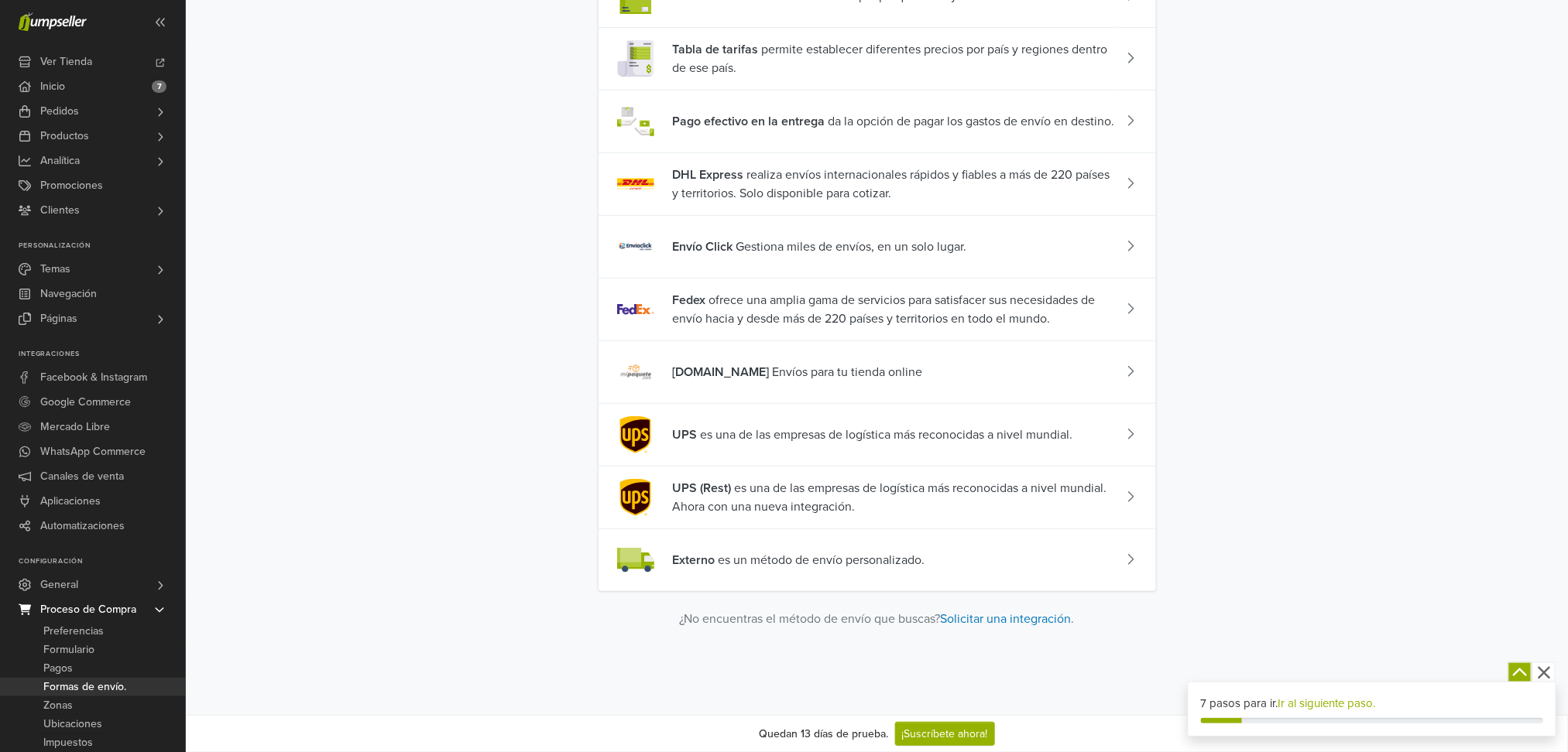
click at [1127, 559] on icon at bounding box center [1130, 559] width 8 height 12
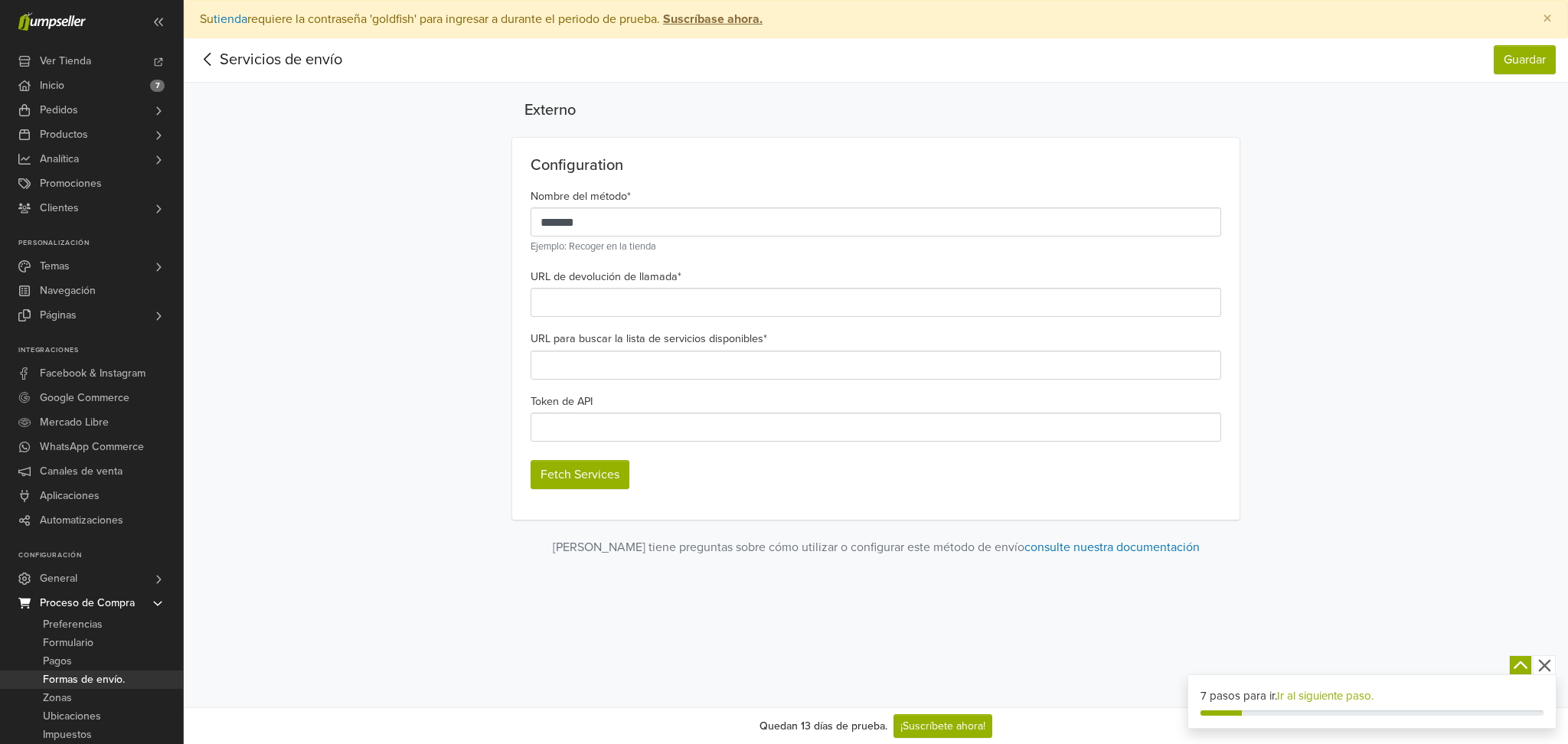
click at [230, 64] on div "Servicios de envío" at bounding box center [269, 59] width 147 height 23
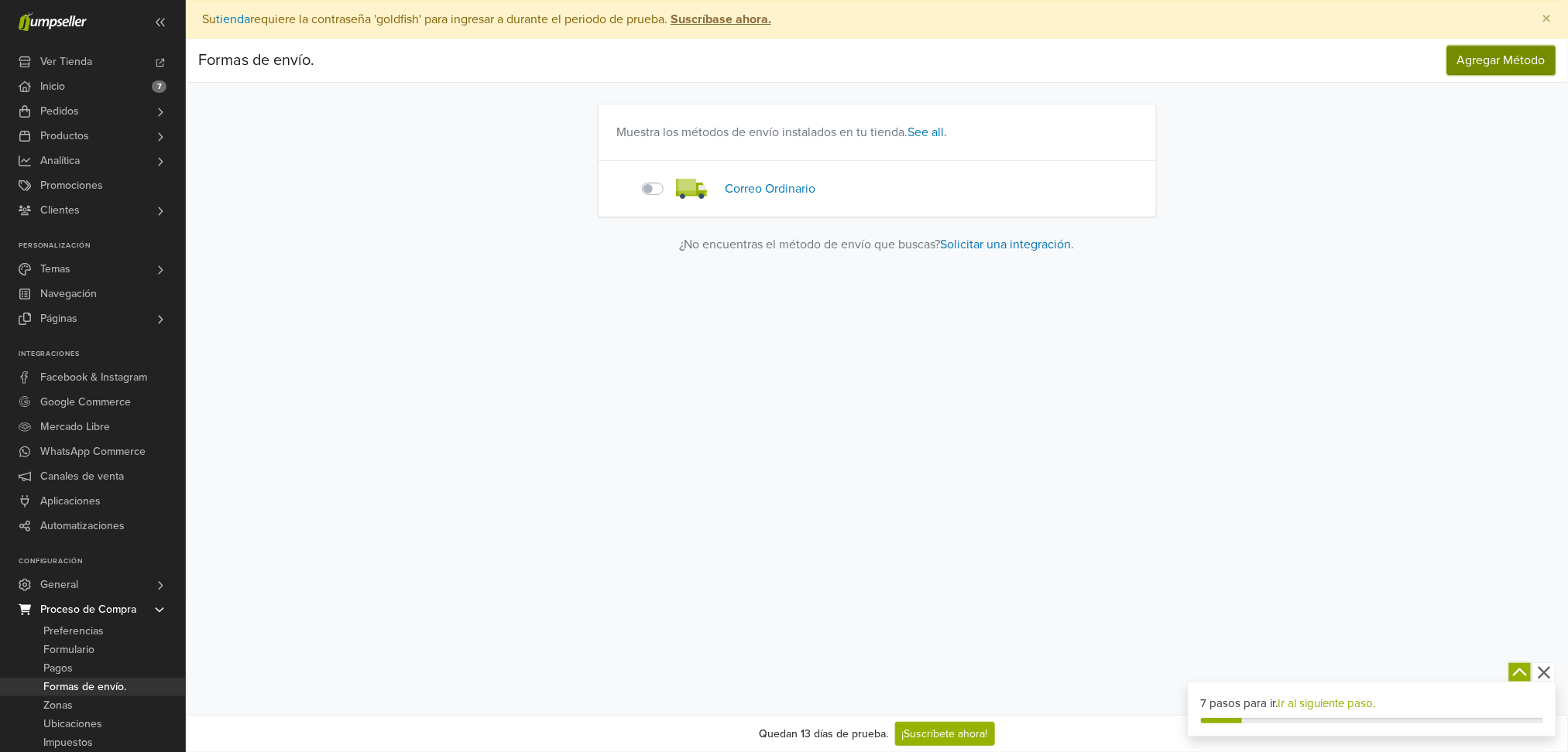
click at [1479, 63] on span "Agregar Método" at bounding box center [1501, 60] width 88 height 15
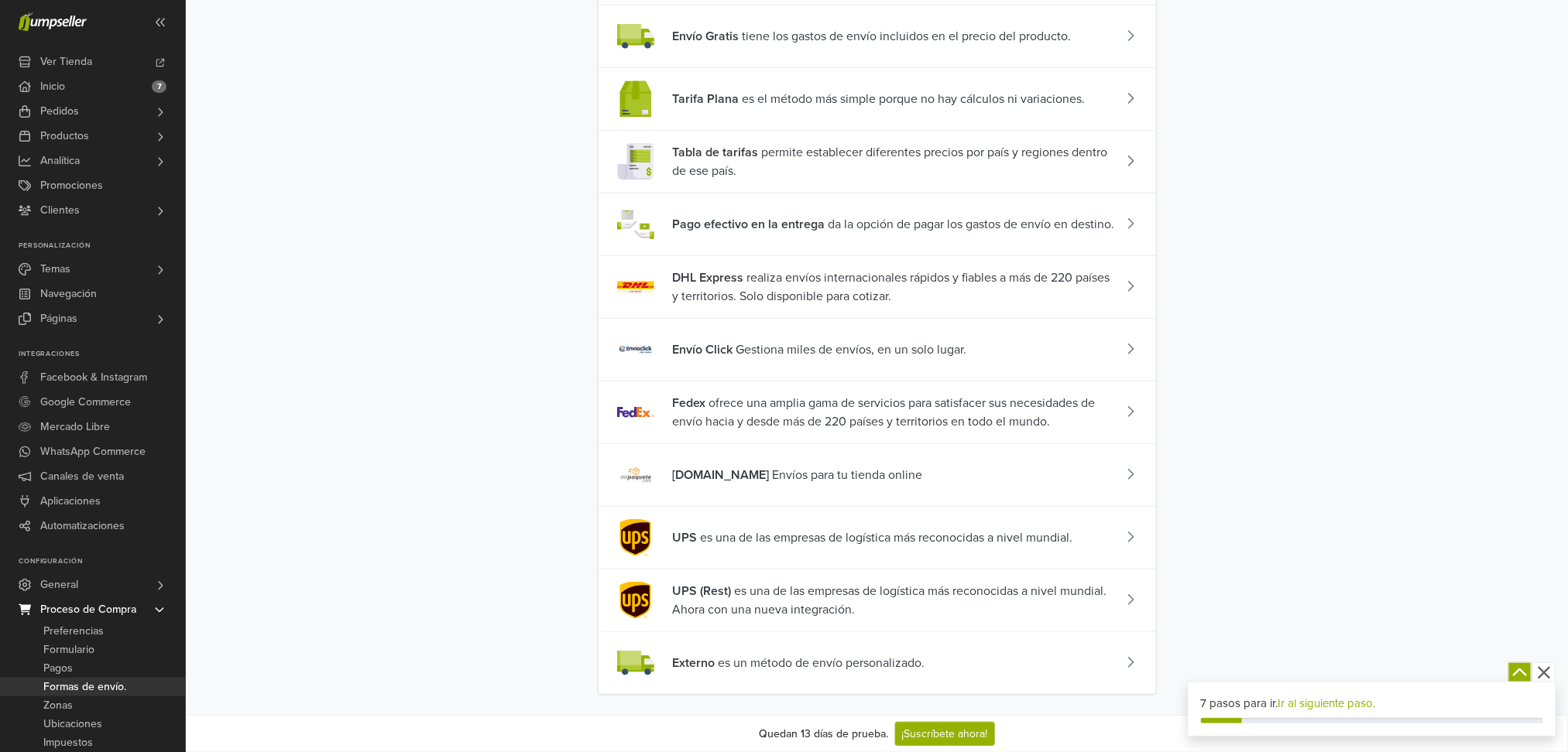
scroll to position [206, 0]
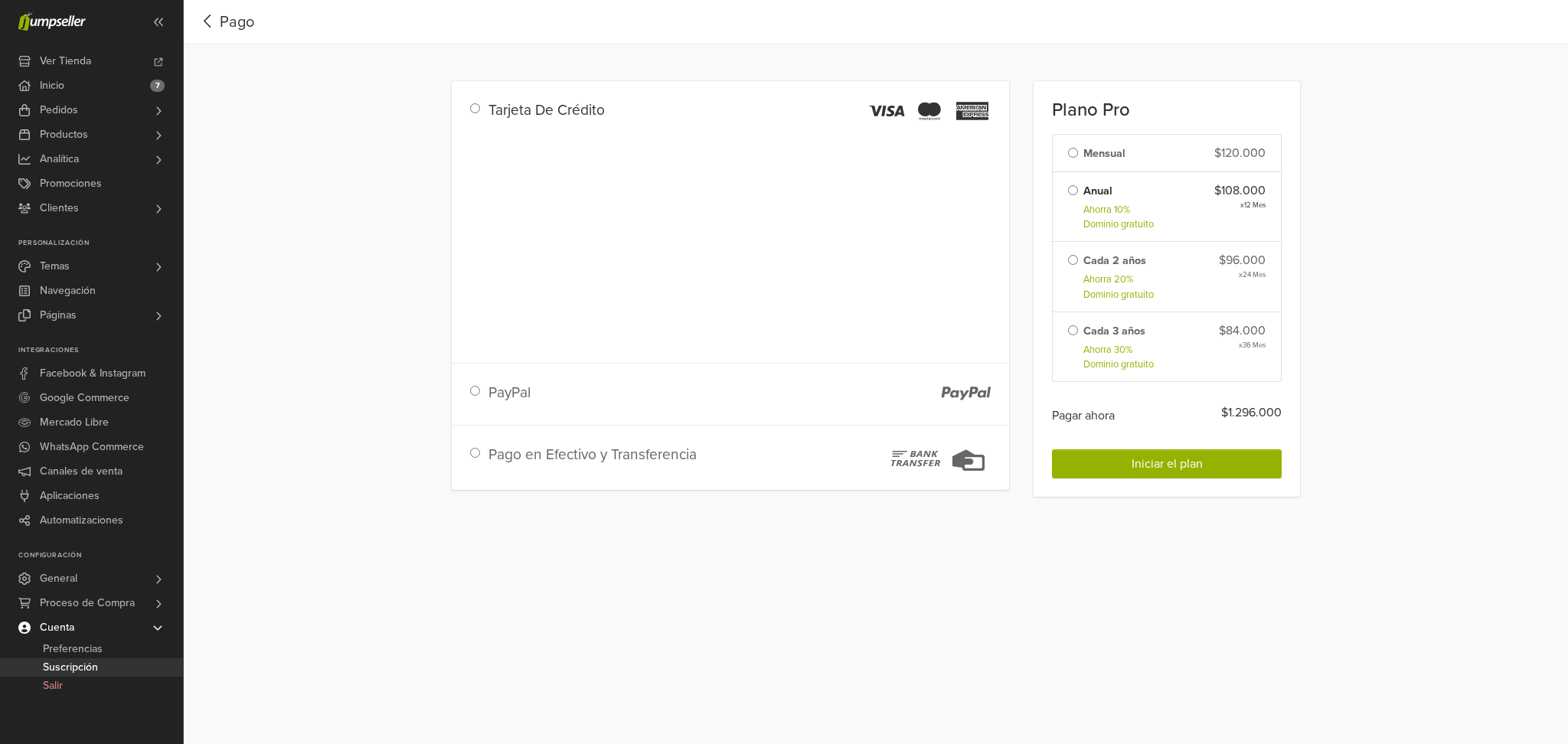
click at [1078, 142] on li "Mensual $120.000" at bounding box center [1166, 153] width 230 height 38
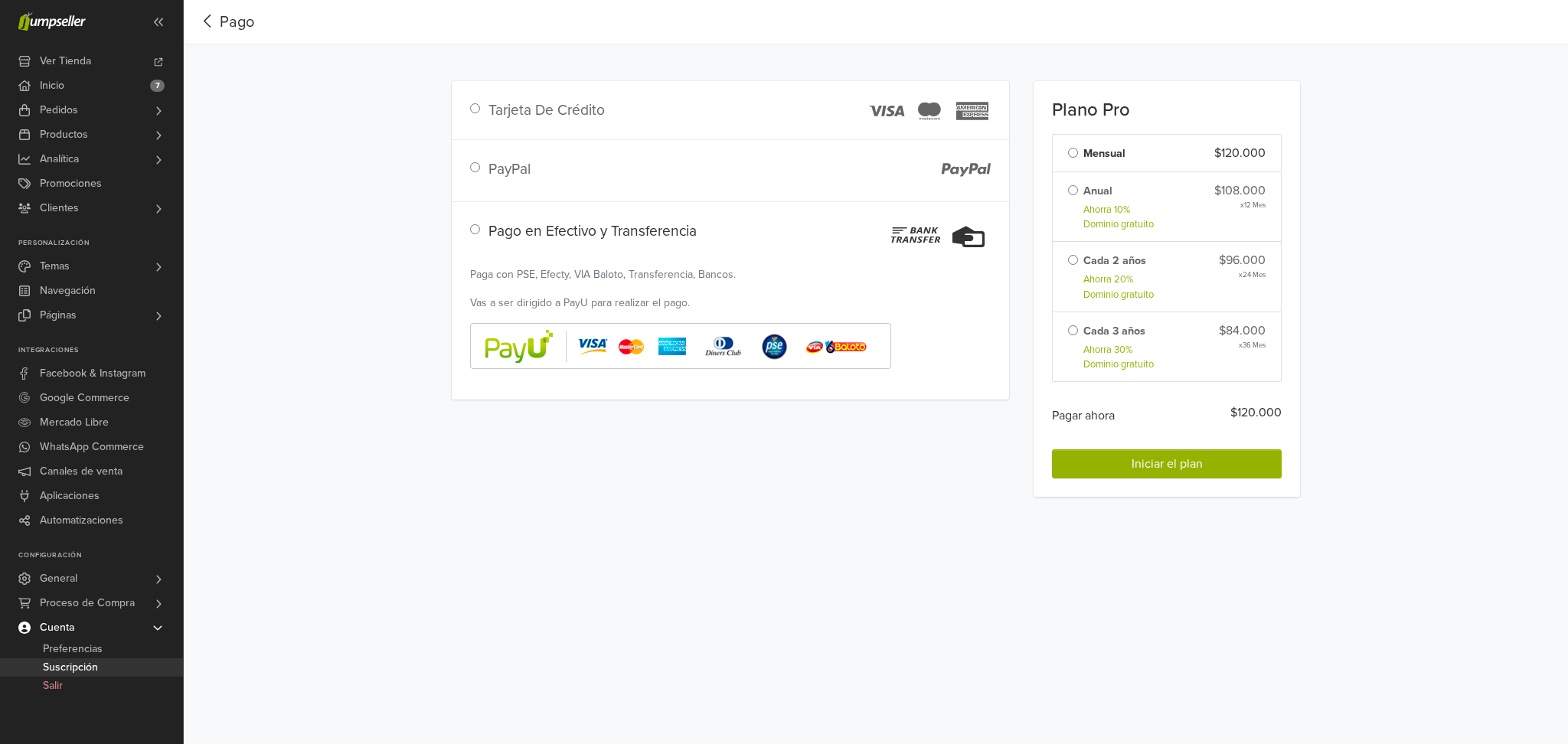
click at [778, 346] on img at bounding box center [680, 346] width 421 height 46
click at [767, 343] on img at bounding box center [680, 346] width 421 height 46
click at [1152, 463] on span "Iniciar el plan" at bounding box center [1167, 464] width 71 height 15
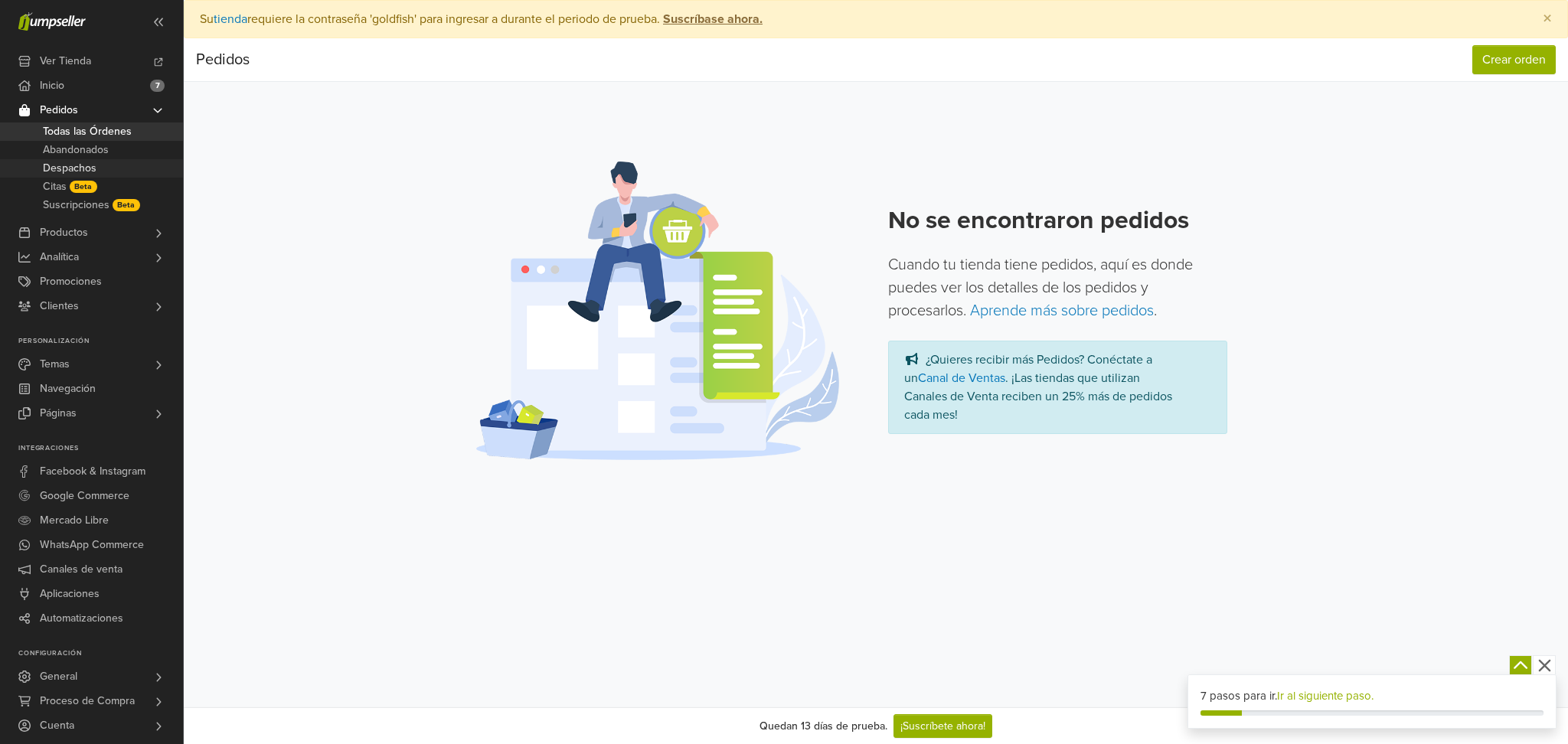
click at [99, 159] on link "Despachos" at bounding box center [91, 169] width 183 height 19
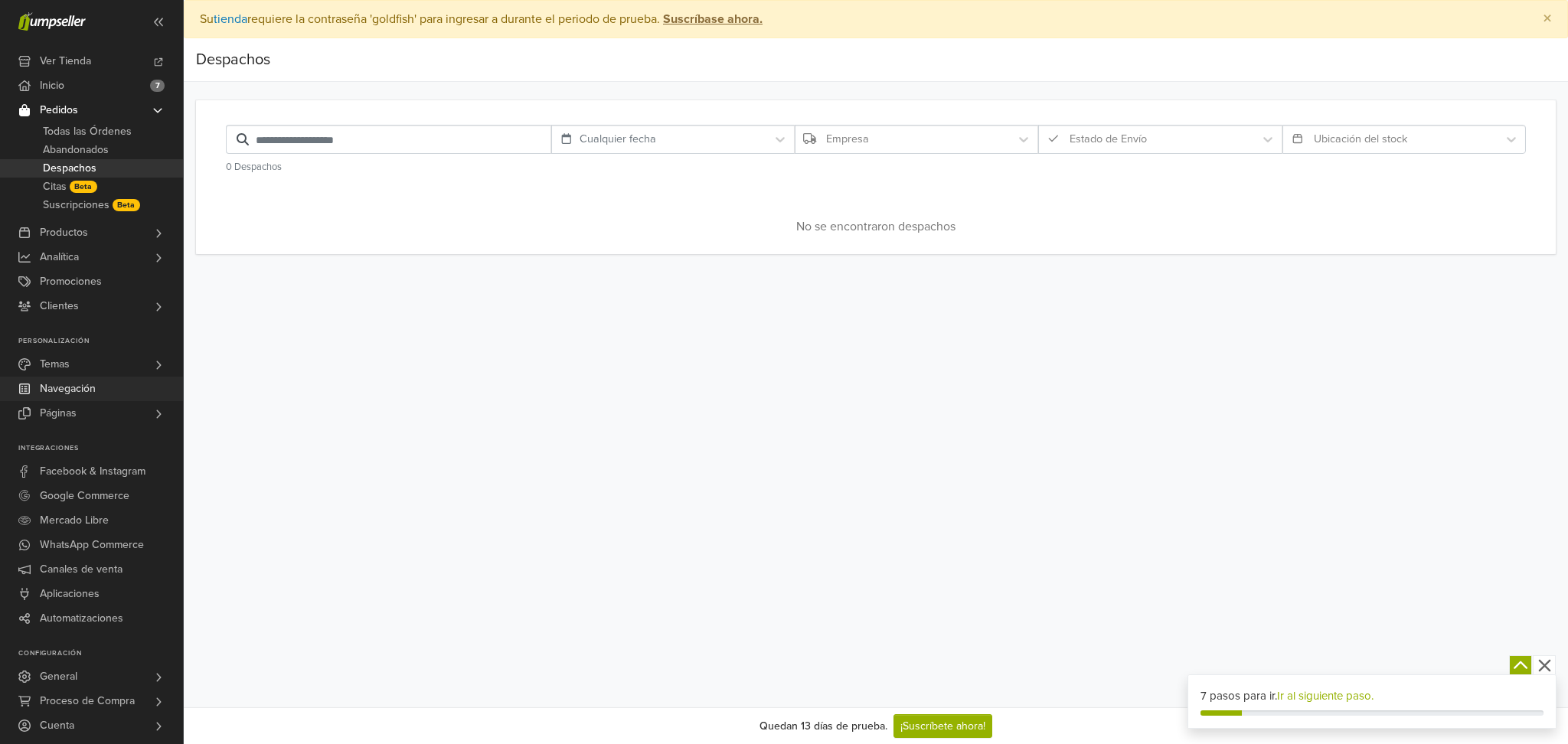
click at [98, 394] on link "Navegación" at bounding box center [91, 389] width 183 height 25
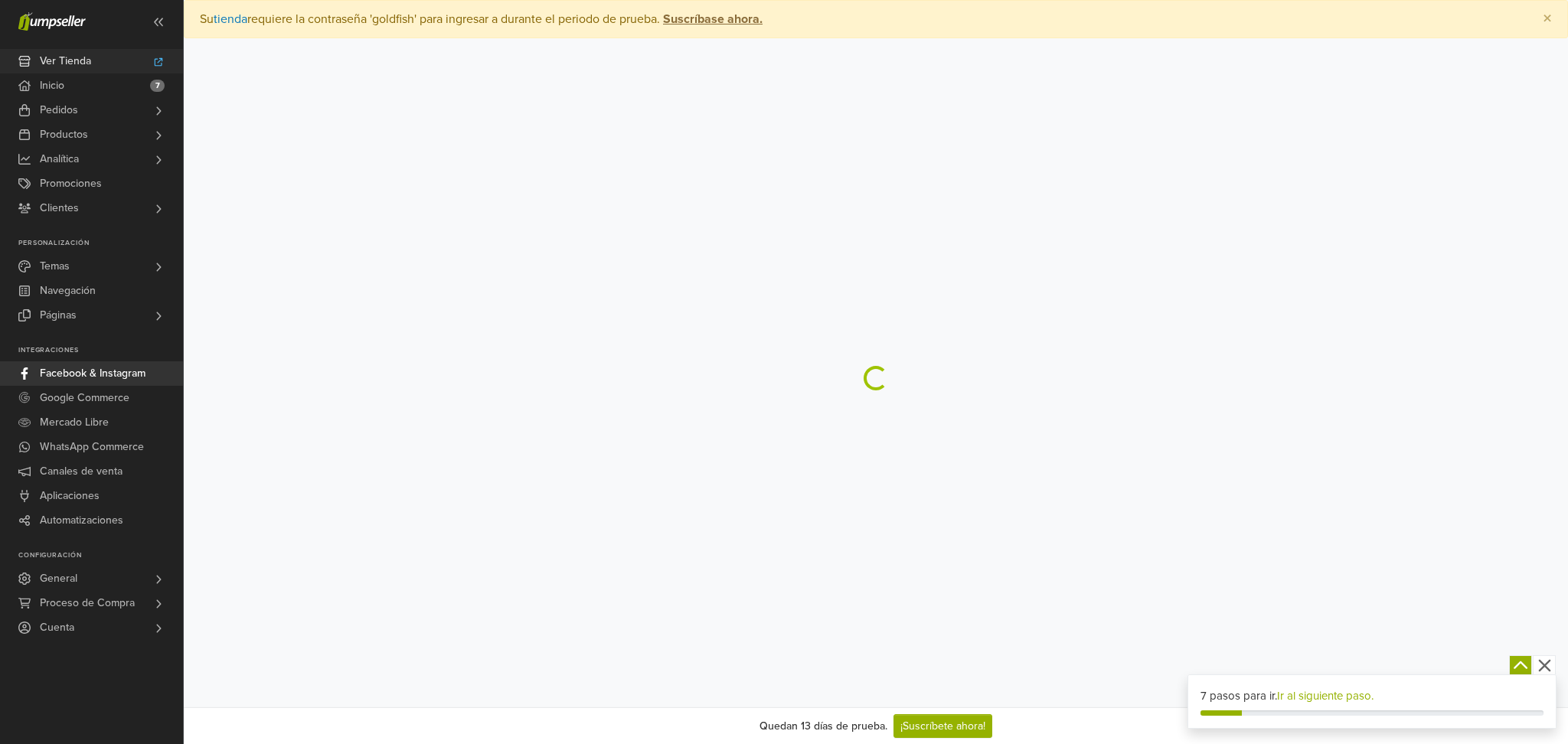
click at [88, 58] on span "Ver Tienda" at bounding box center [65, 61] width 52 height 25
